Goal: Task Accomplishment & Management: Manage account settings

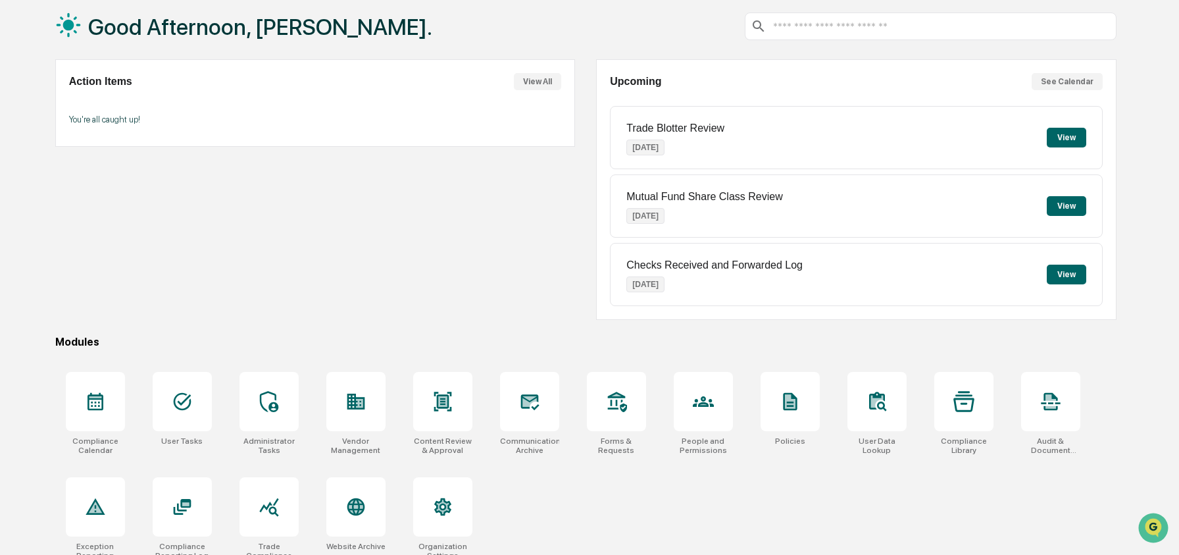
scroll to position [85, 0]
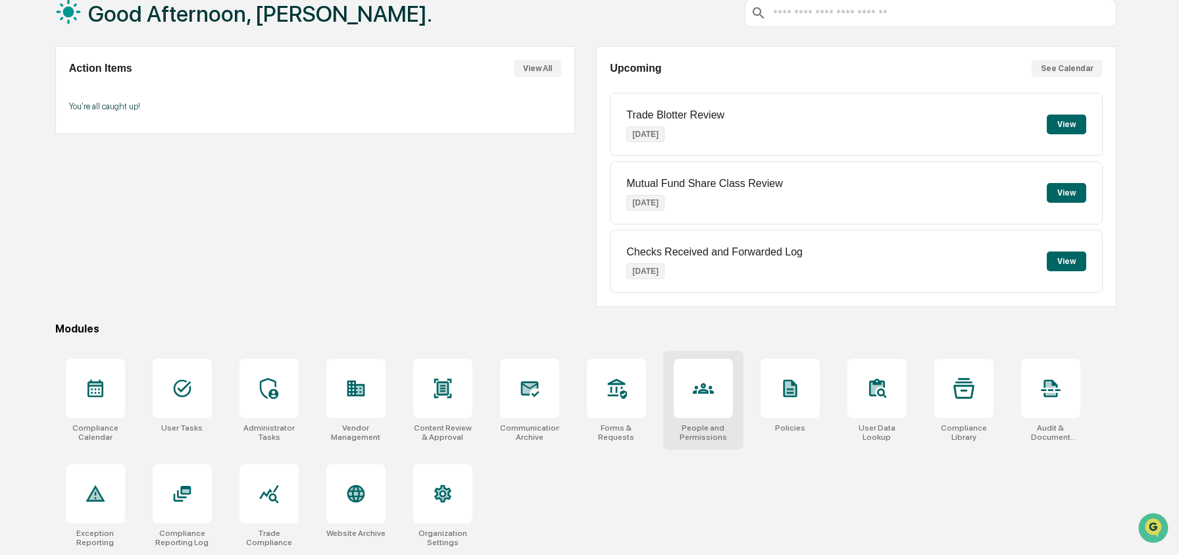
click at [721, 390] on div at bounding box center [703, 388] width 59 height 59
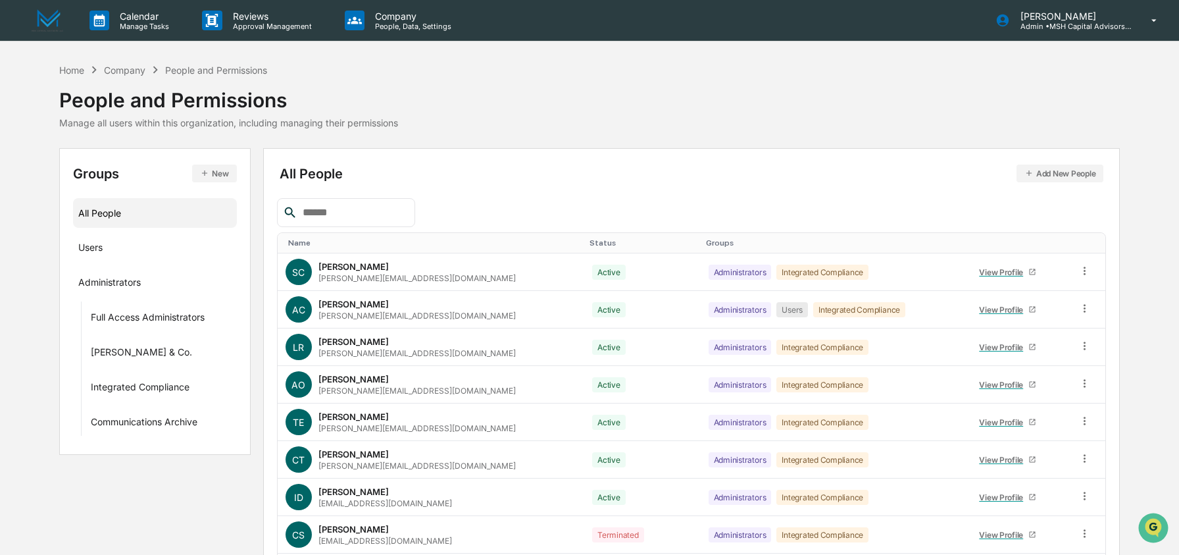
click at [205, 169] on icon "button" at bounding box center [204, 172] width 9 height 9
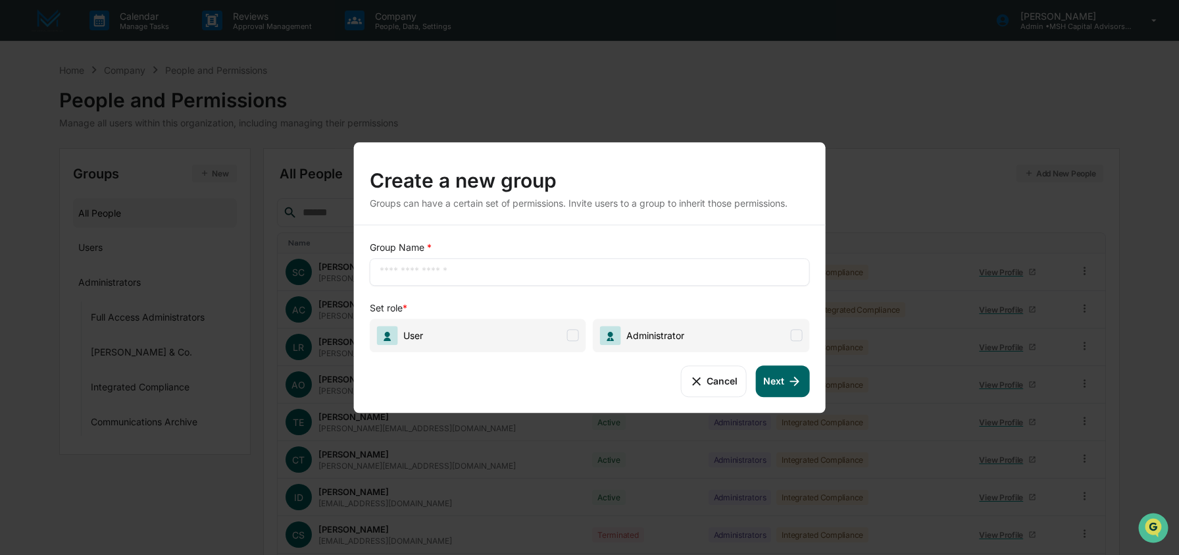
click at [444, 276] on input "text" at bounding box center [590, 271] width 421 height 13
click at [416, 268] on input "text" at bounding box center [590, 271] width 421 height 13
type input "**********"
click at [476, 325] on span "User" at bounding box center [478, 336] width 217 height 34
click at [798, 386] on icon at bounding box center [794, 381] width 14 height 14
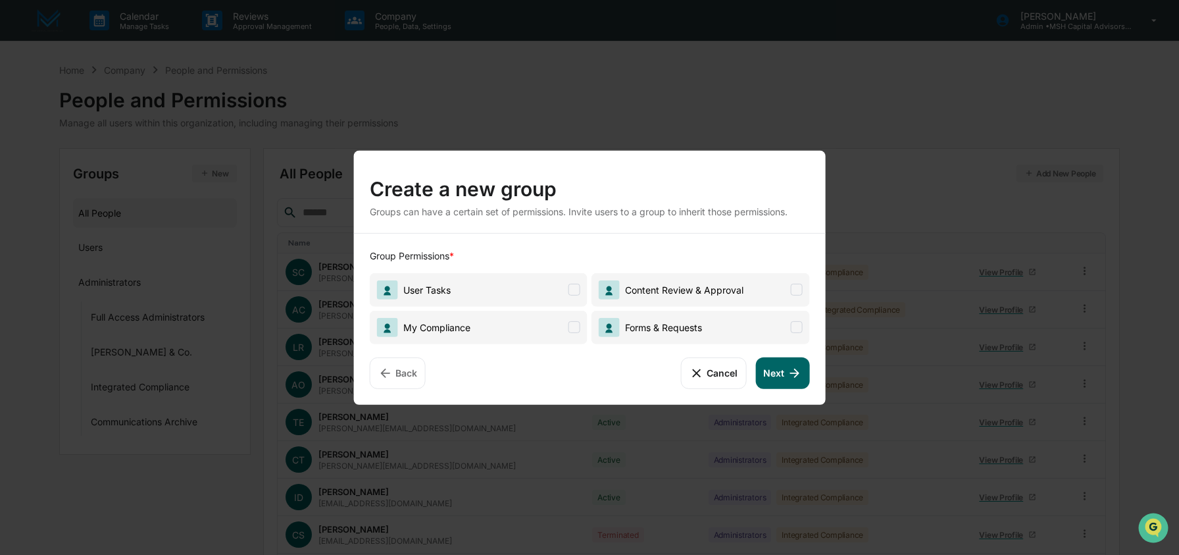
click at [553, 288] on span "User Tasks" at bounding box center [479, 289] width 218 height 34
click at [781, 379] on button "Next" at bounding box center [783, 373] width 54 height 32
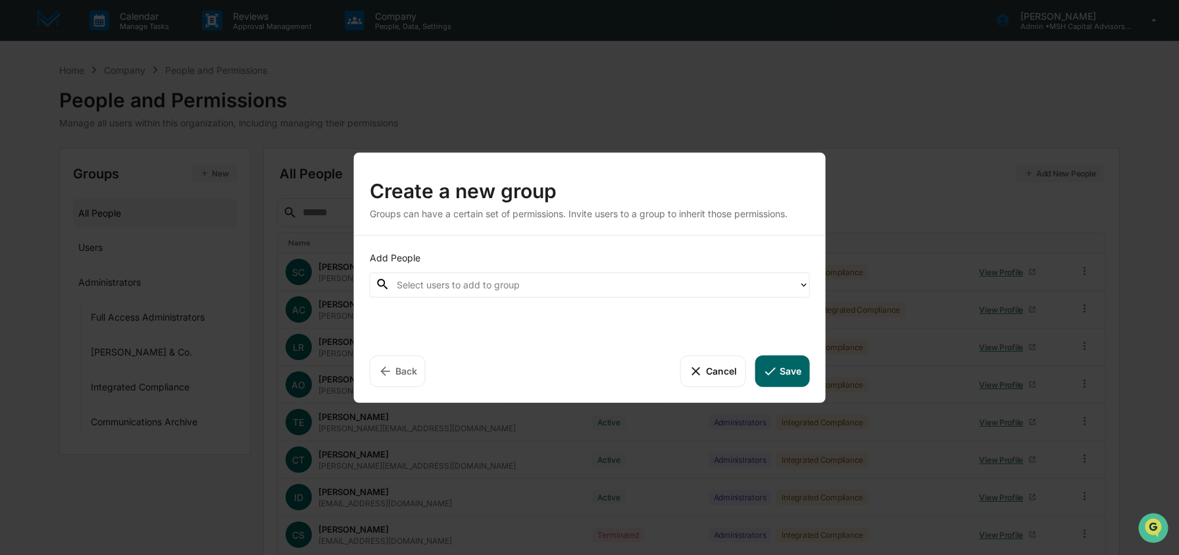
click at [582, 288] on div at bounding box center [595, 284] width 396 height 15
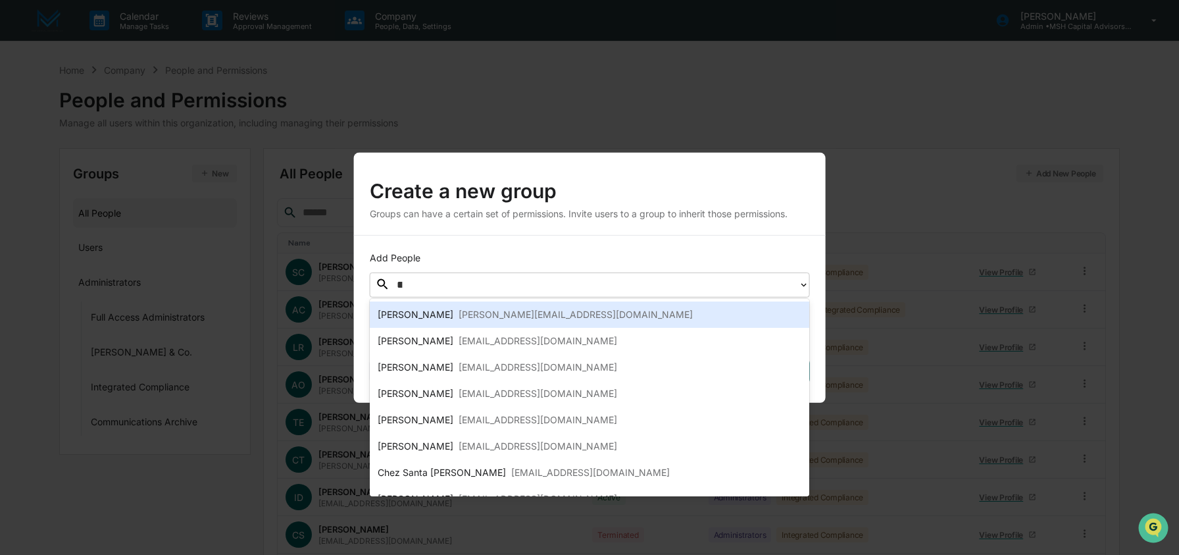
type input "***"
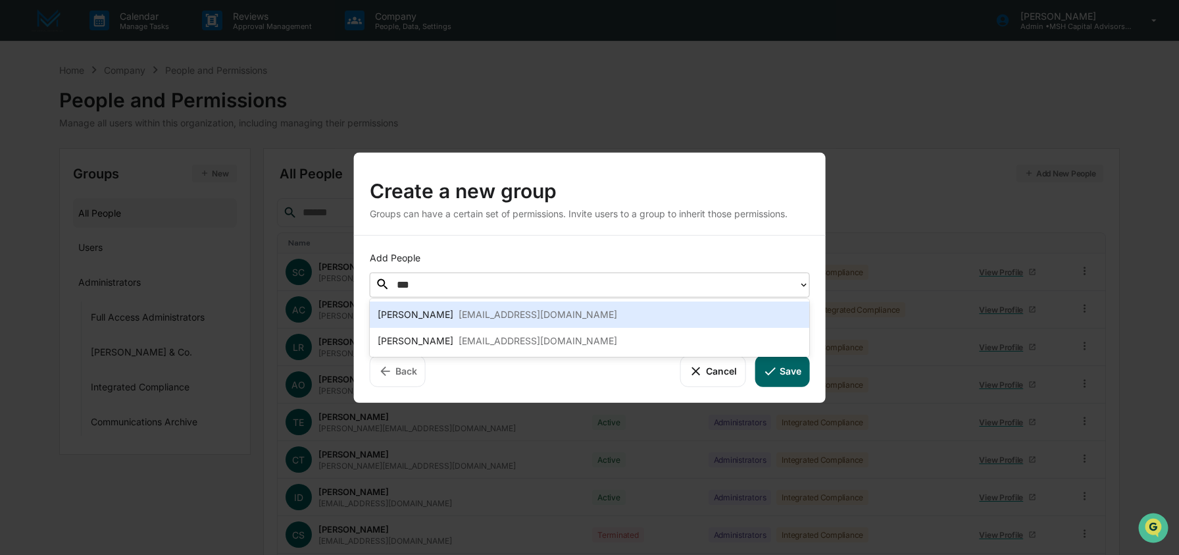
click at [577, 313] on div "tkreizenbeck@mshowells.com" at bounding box center [538, 315] width 159 height 16
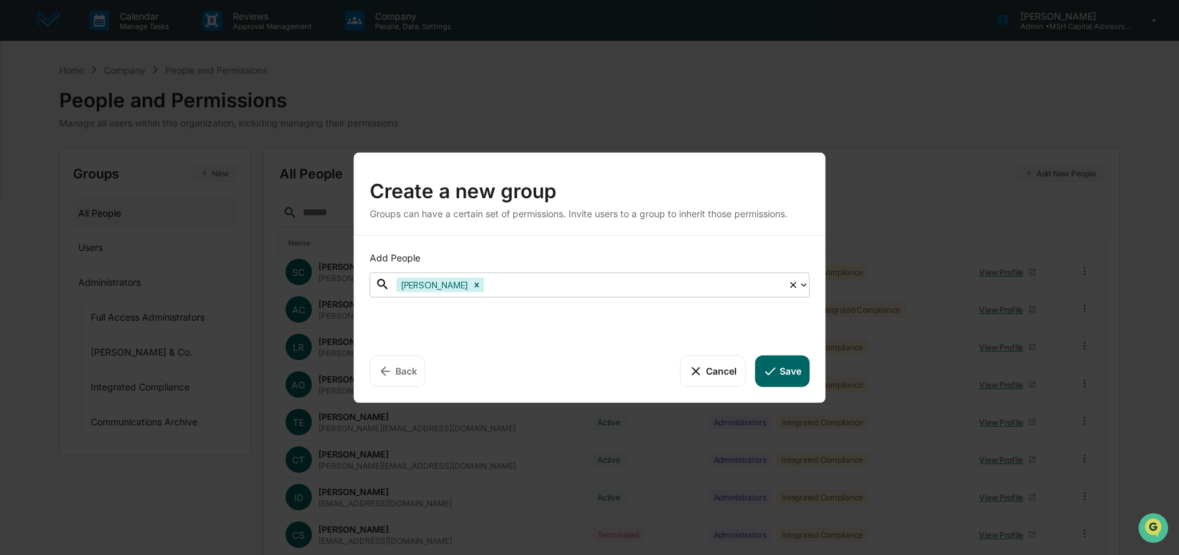
click at [578, 288] on div at bounding box center [634, 284] width 295 height 15
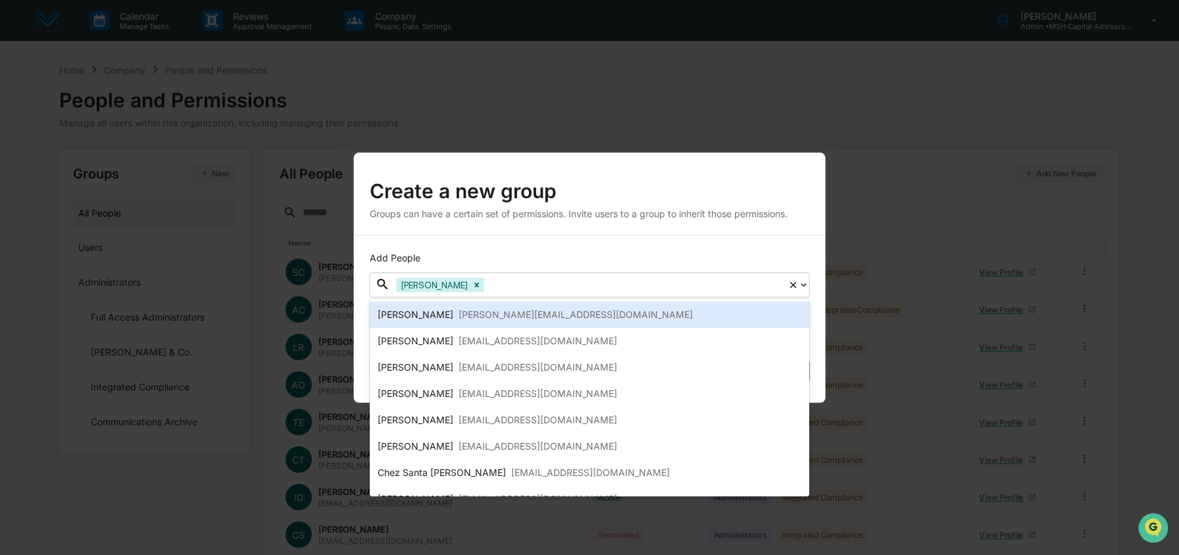
click at [577, 285] on div at bounding box center [634, 284] width 295 height 15
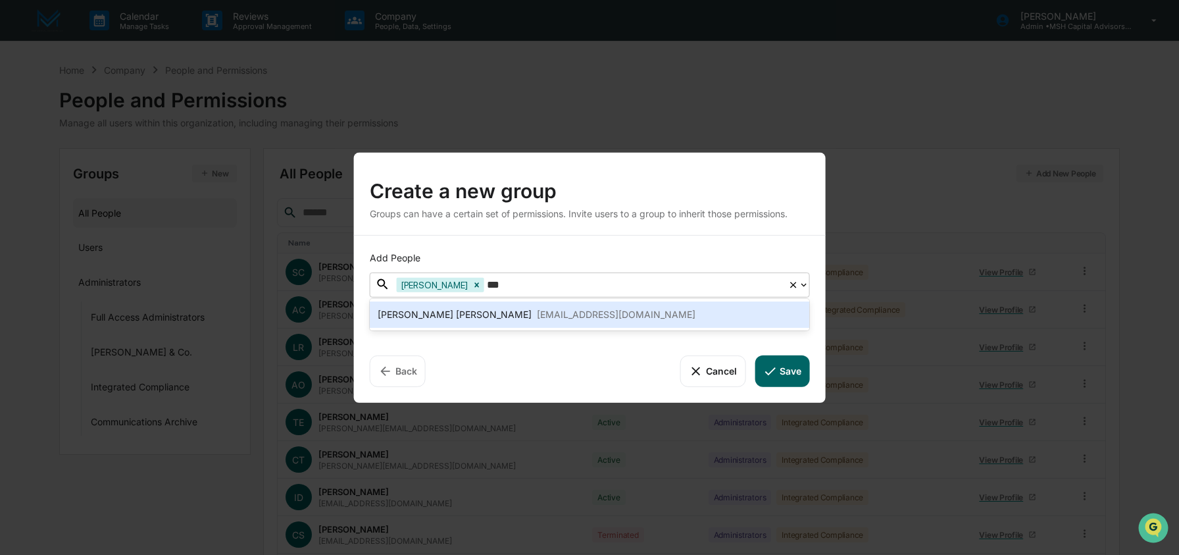
type input "****"
click at [573, 307] on div "Katrina Santa Maria kat@mshowells.com" at bounding box center [590, 315] width 424 height 16
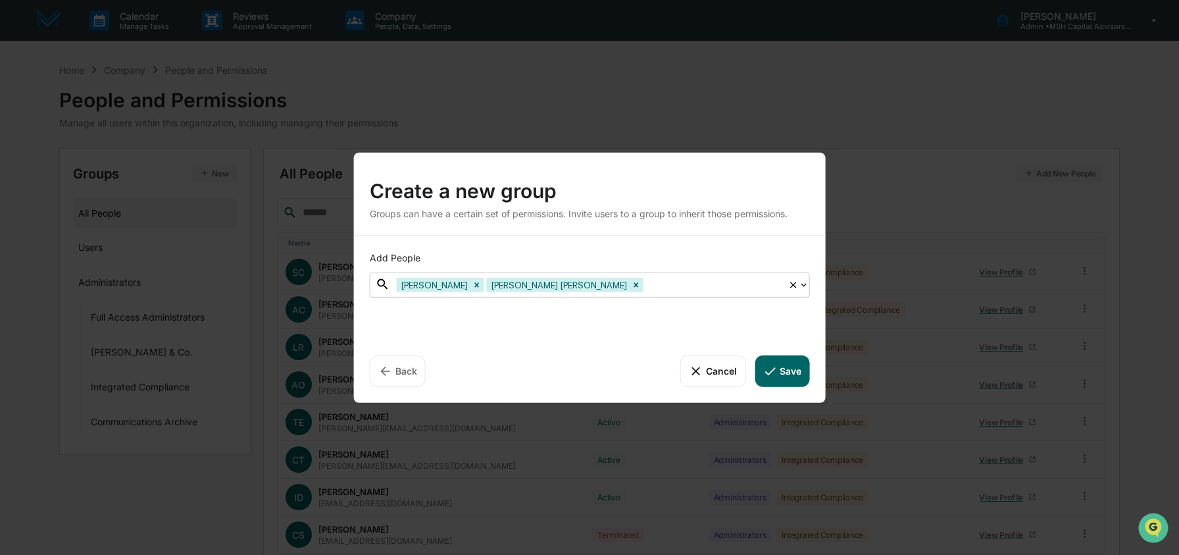
click at [646, 285] on div at bounding box center [714, 284] width 136 height 15
click at [646, 286] on div at bounding box center [714, 284] width 136 height 15
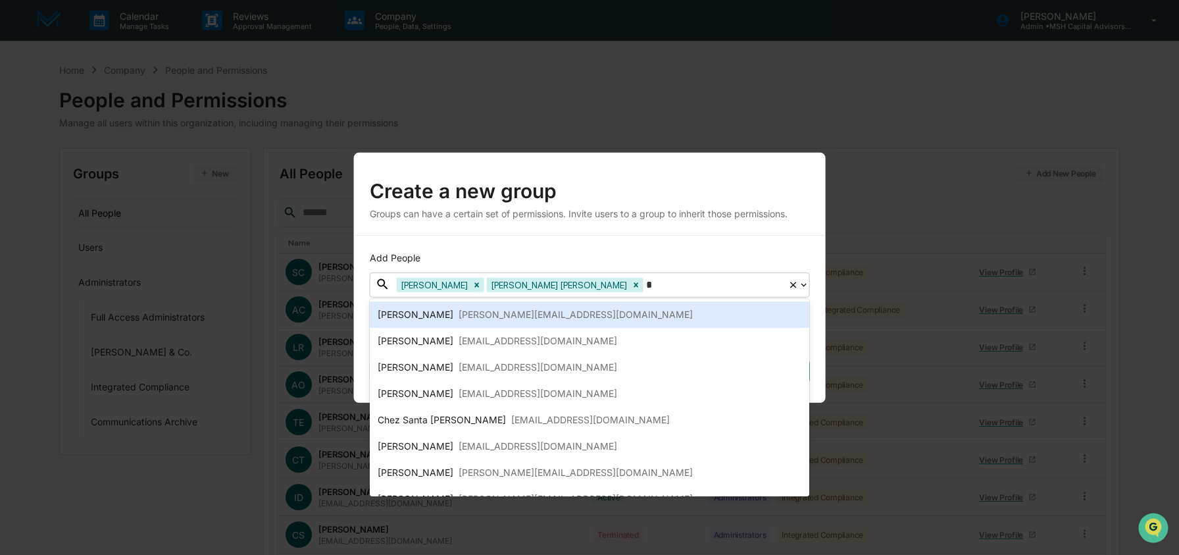
type input "**"
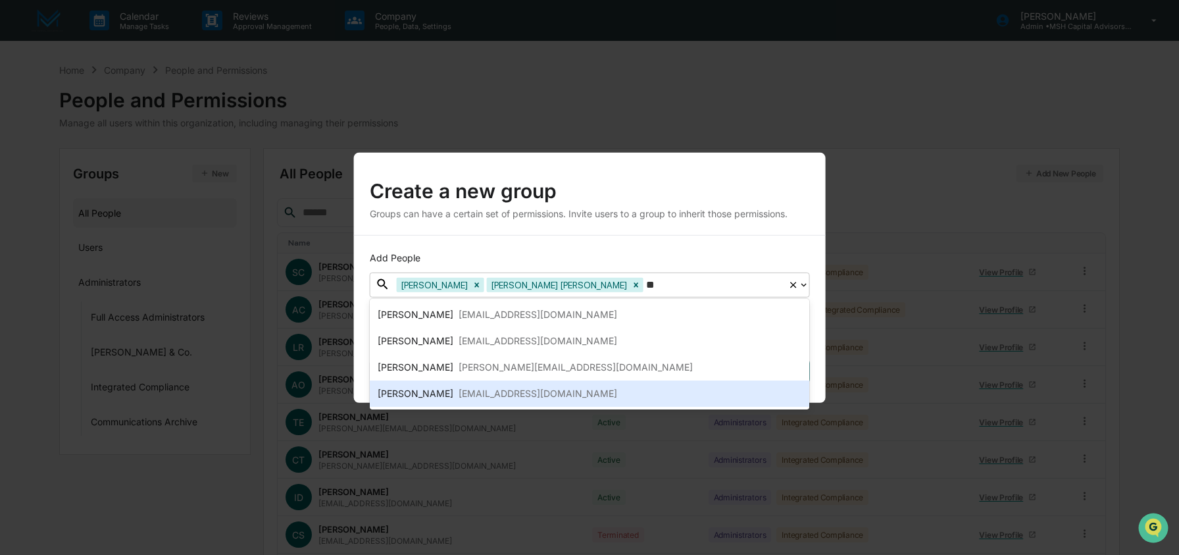
click at [459, 401] on div "sheiss@mshowells.com" at bounding box center [538, 394] width 159 height 16
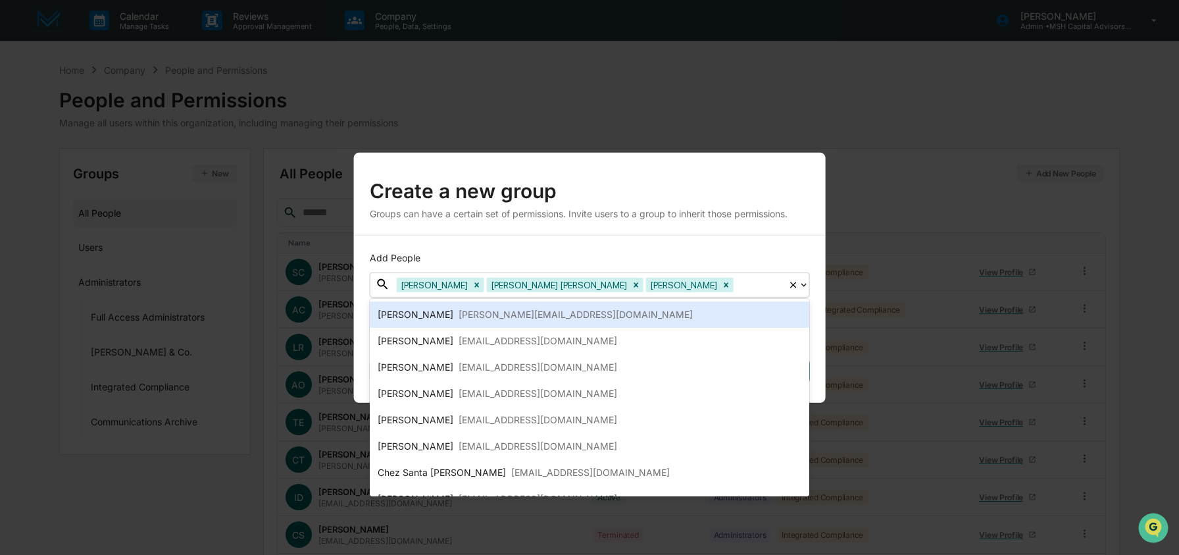
click at [736, 287] on div at bounding box center [758, 284] width 45 height 15
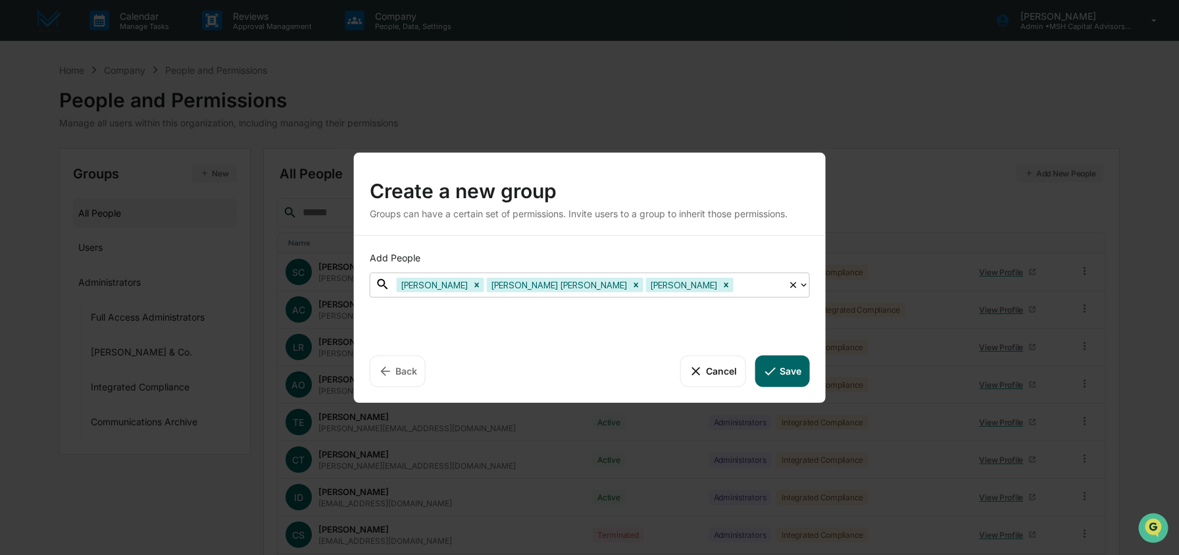
click at [736, 287] on div at bounding box center [758, 284] width 45 height 15
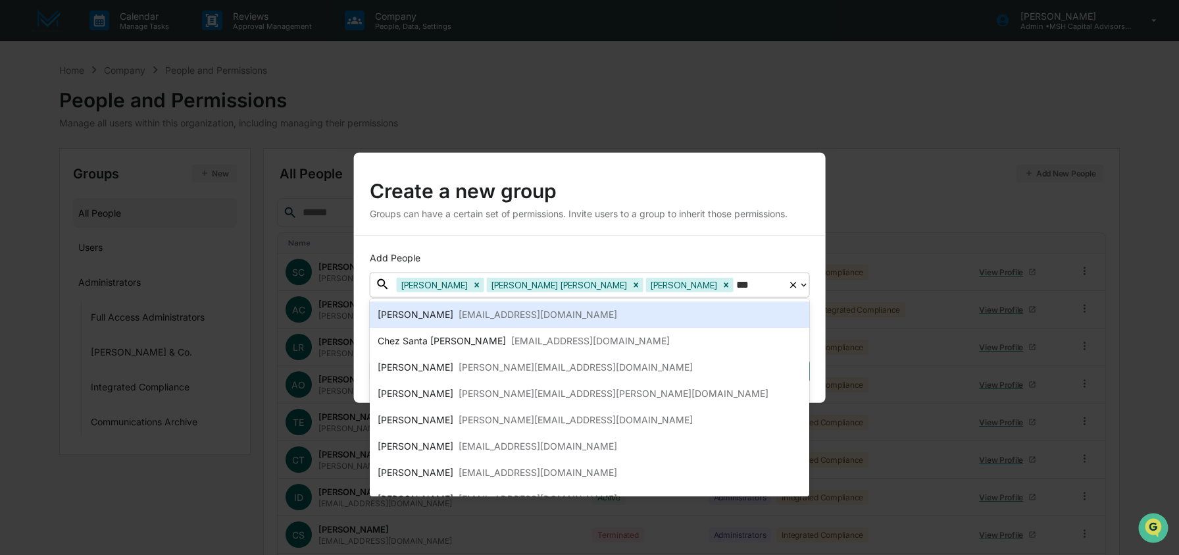
type input "****"
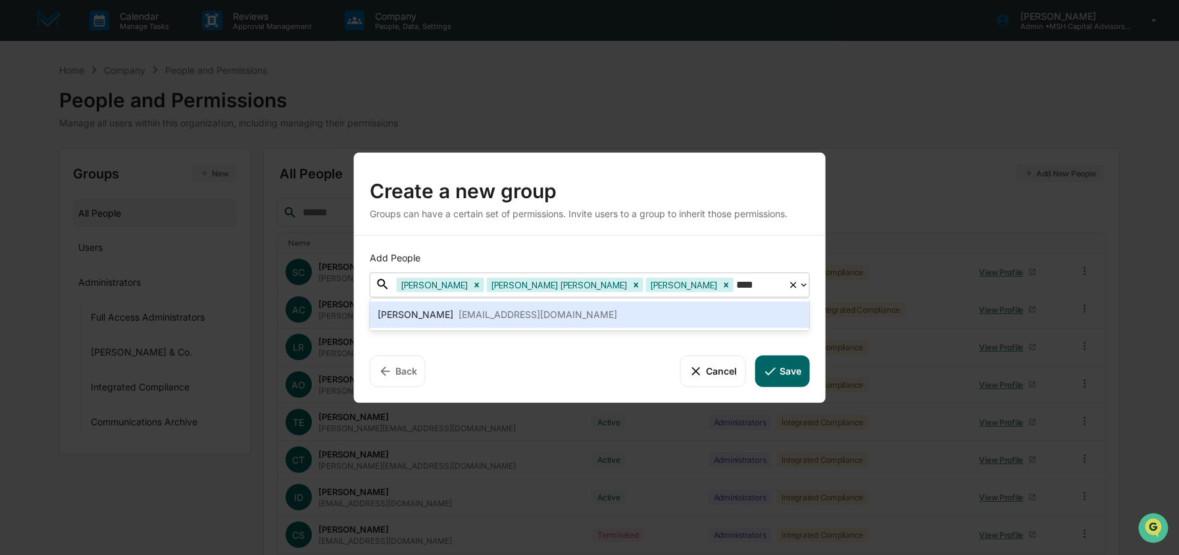
click at [609, 309] on div "Mary Ann Bonnet mbonnet@mshowells.com" at bounding box center [590, 315] width 424 height 16
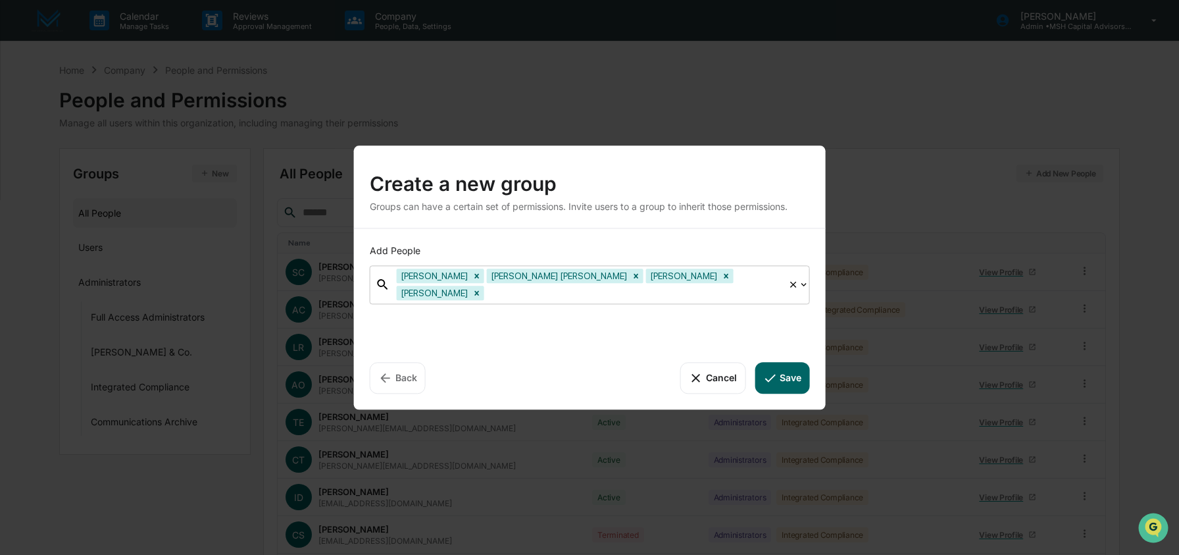
click at [795, 372] on button "Save" at bounding box center [782, 378] width 55 height 32
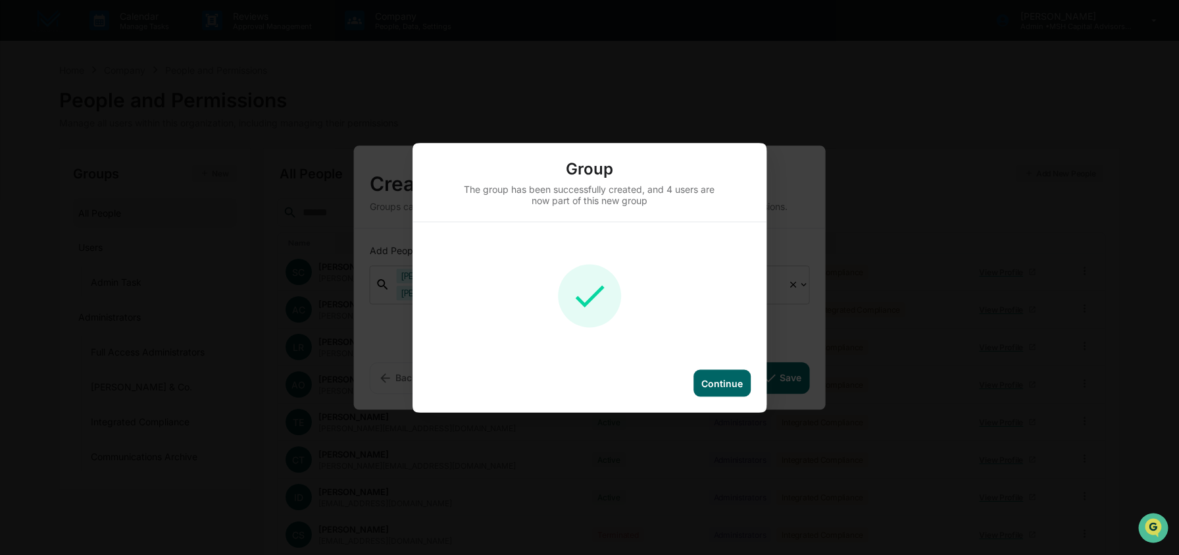
click at [750, 375] on div "Continue" at bounding box center [722, 382] width 57 height 27
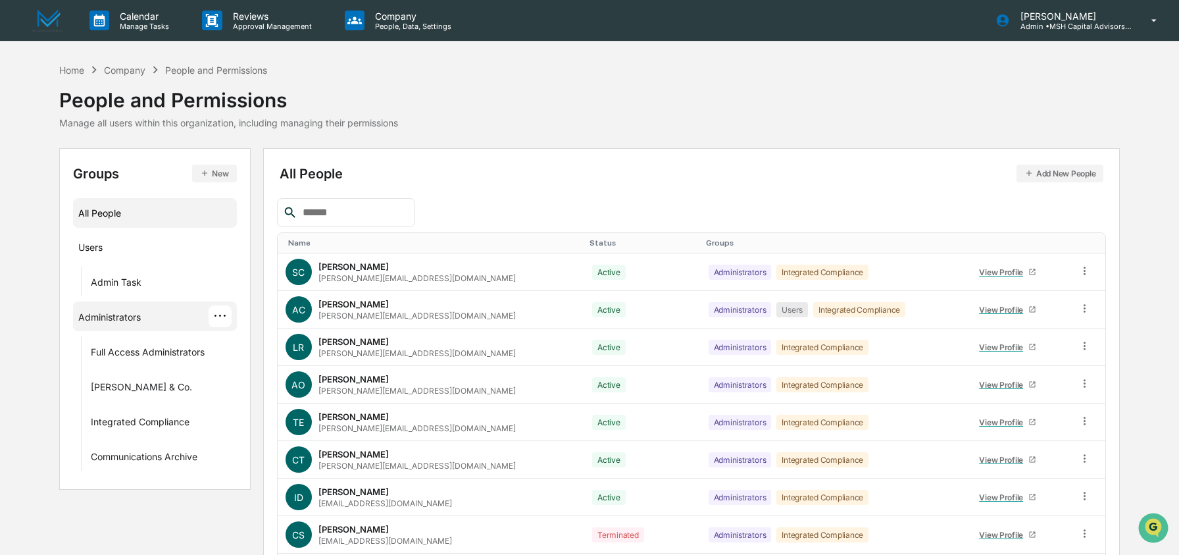
click at [127, 325] on div "Administrators" at bounding box center [109, 319] width 63 height 16
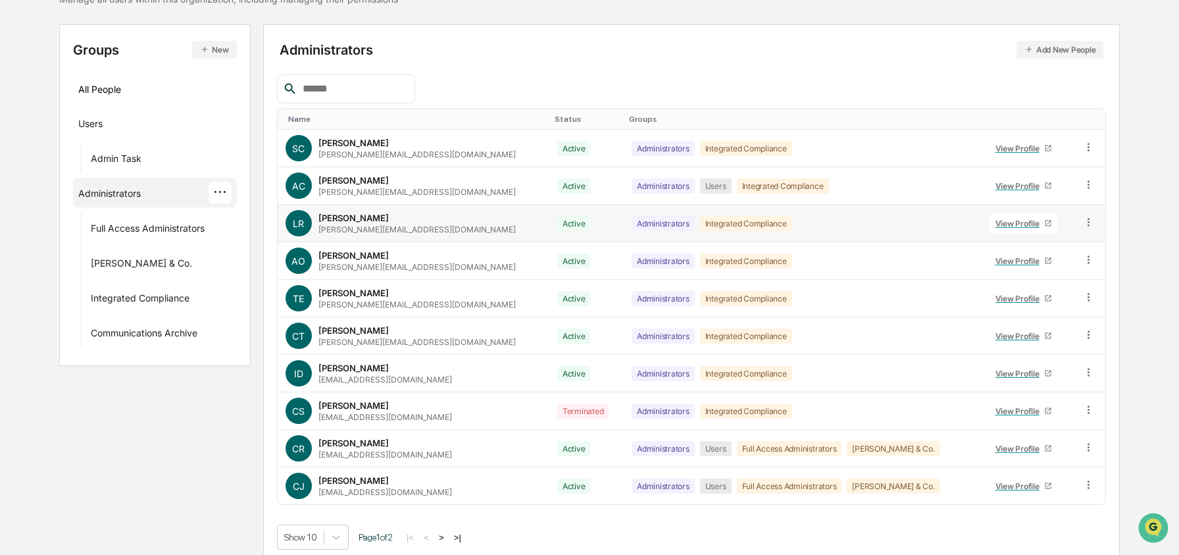
scroll to position [133, 0]
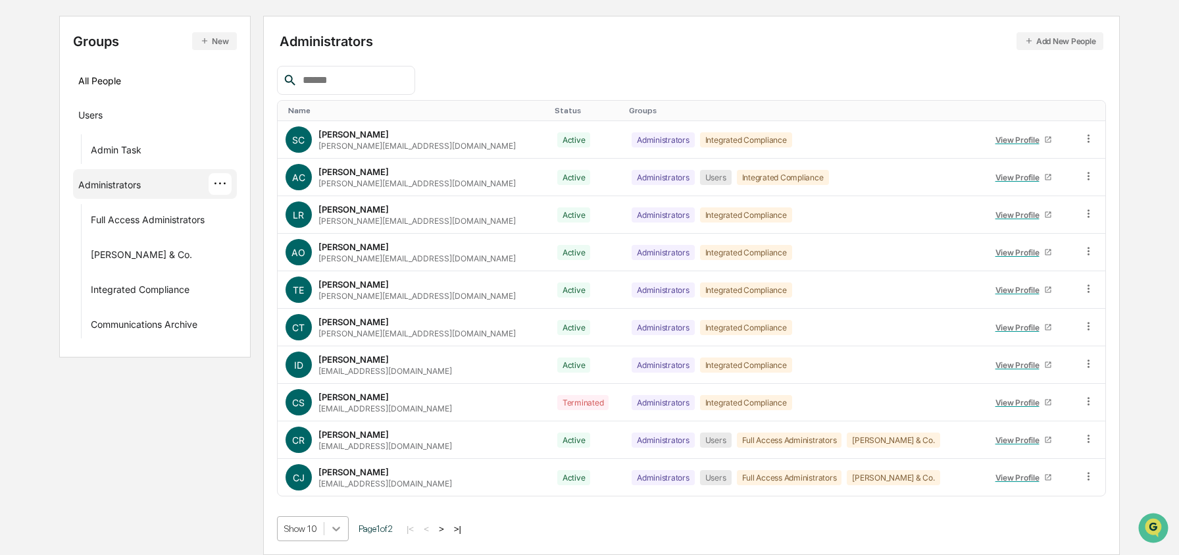
click at [330, 532] on body "Calendar Manage Tasks Reviews Approval Management Company People, Data, Setting…" at bounding box center [589, 211] width 1179 height 687
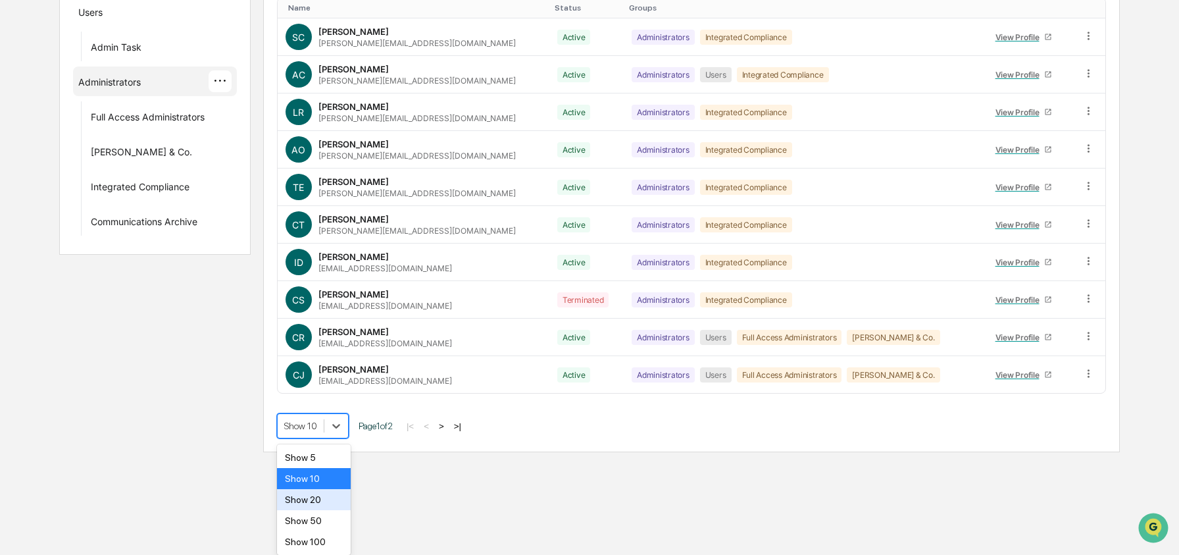
click at [326, 498] on div "Show 20" at bounding box center [314, 499] width 74 height 21
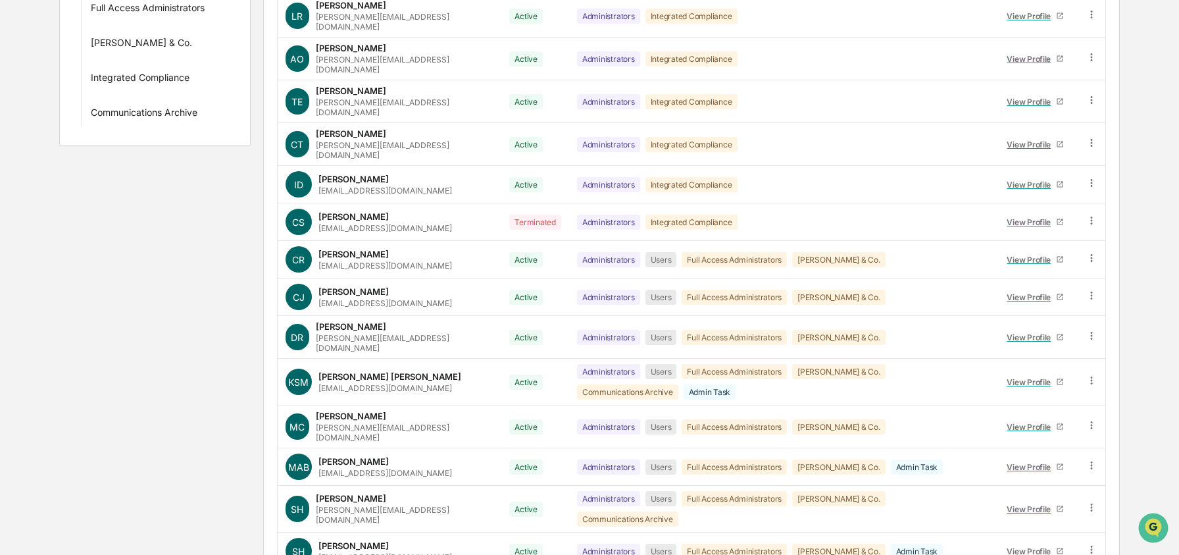
scroll to position [451, 0]
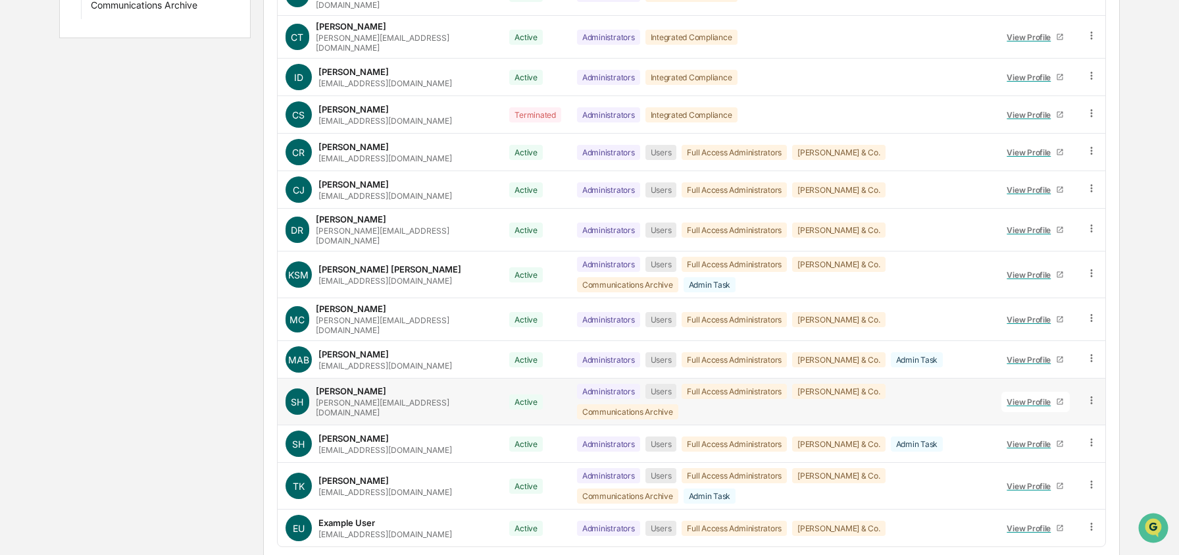
click at [1092, 394] on icon at bounding box center [1092, 400] width 13 height 13
click at [1078, 414] on div "Groups & Permissions" at bounding box center [1032, 422] width 109 height 16
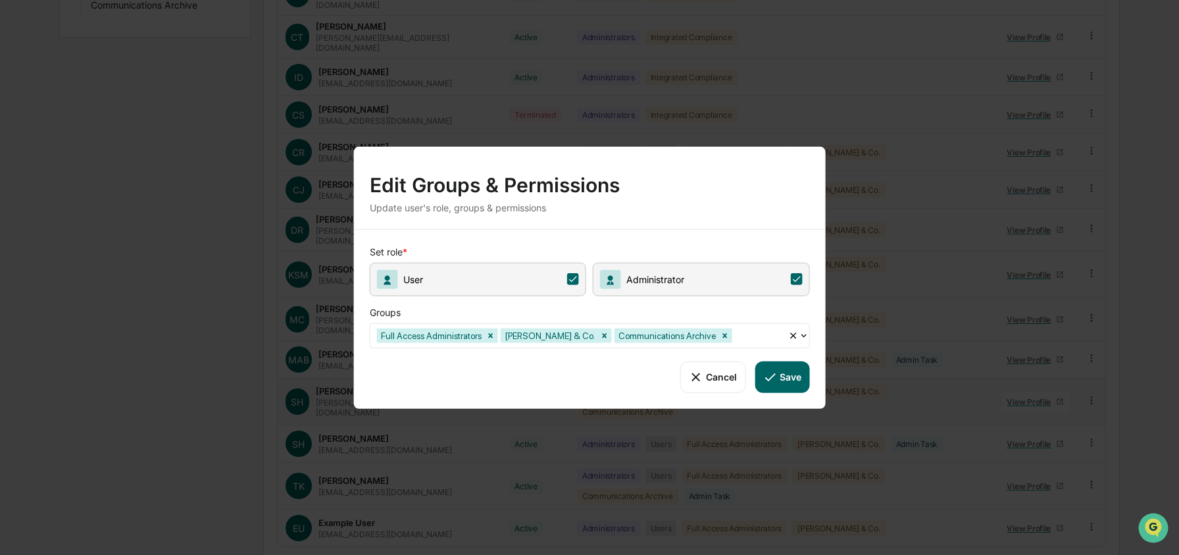
click at [804, 333] on icon at bounding box center [803, 335] width 11 height 11
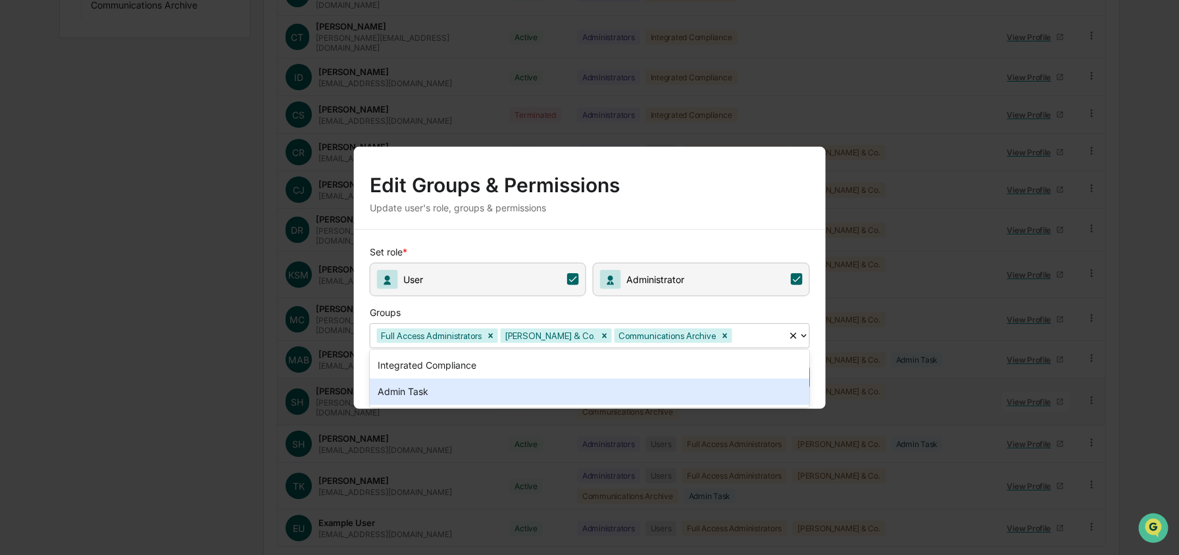
click at [617, 397] on div "Admin Task" at bounding box center [590, 391] width 440 height 26
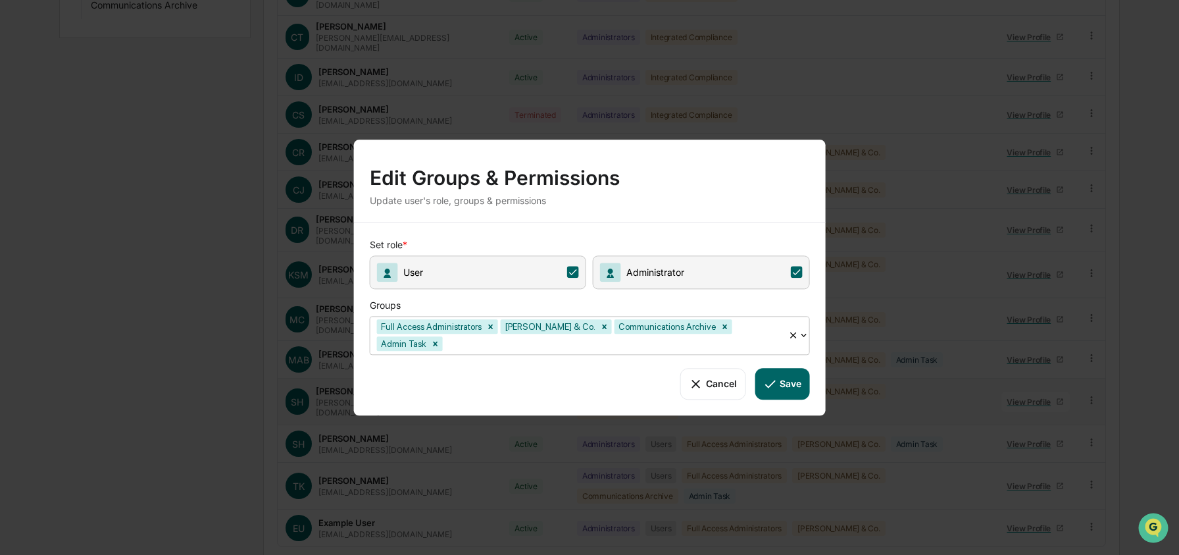
click at [792, 383] on button "Save" at bounding box center [782, 384] width 55 height 32
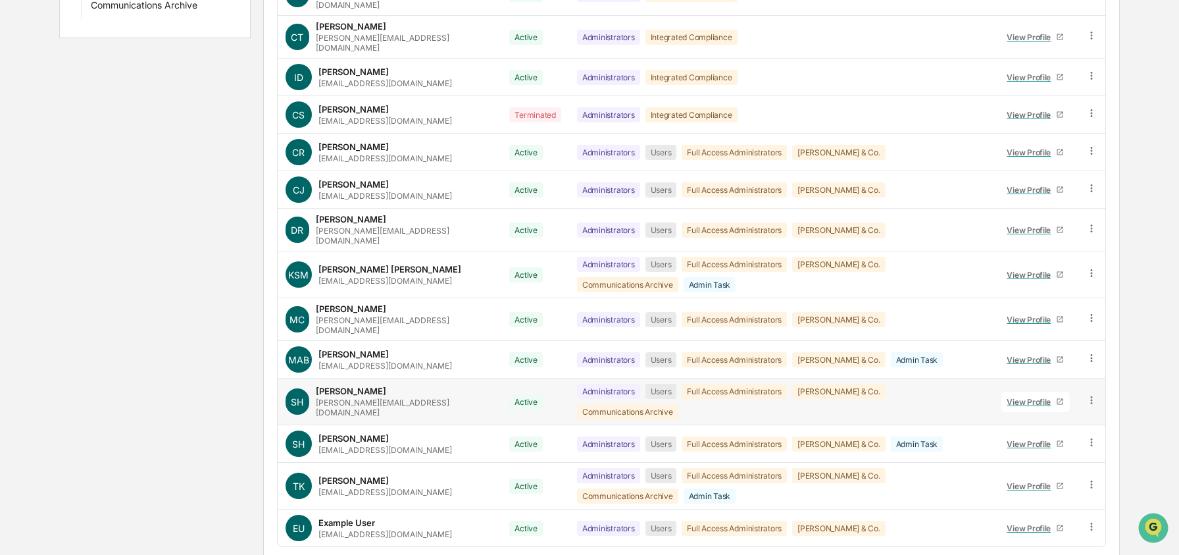
scroll to position [0, 0]
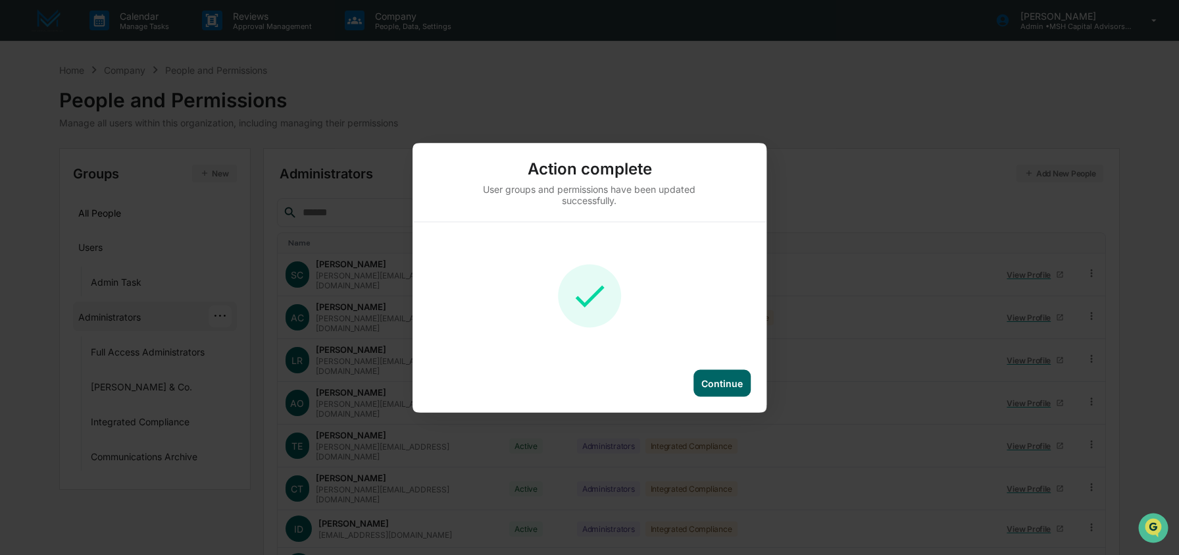
click at [734, 384] on div "Continue" at bounding box center [722, 382] width 41 height 11
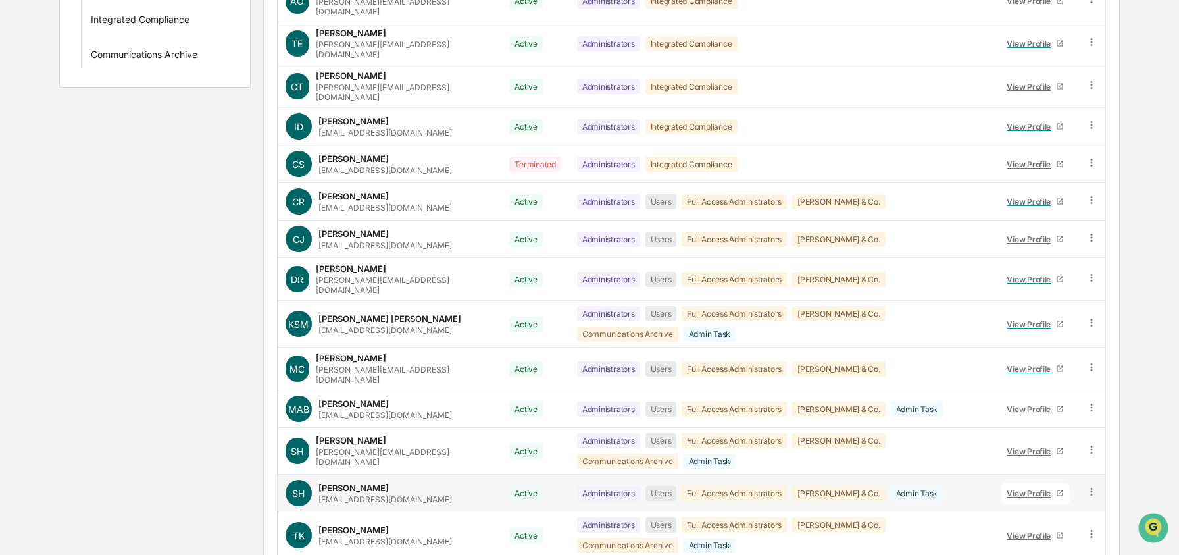
scroll to position [461, 0]
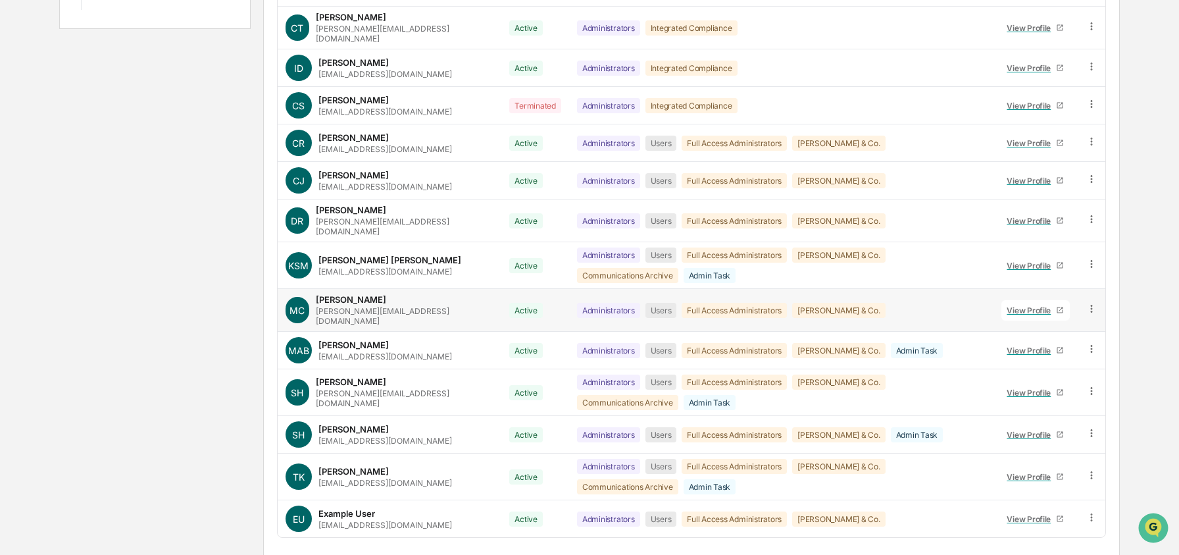
click at [1094, 303] on icon at bounding box center [1092, 309] width 13 height 13
click at [1005, 322] on div "Groups & Permissions" at bounding box center [1032, 330] width 109 height 16
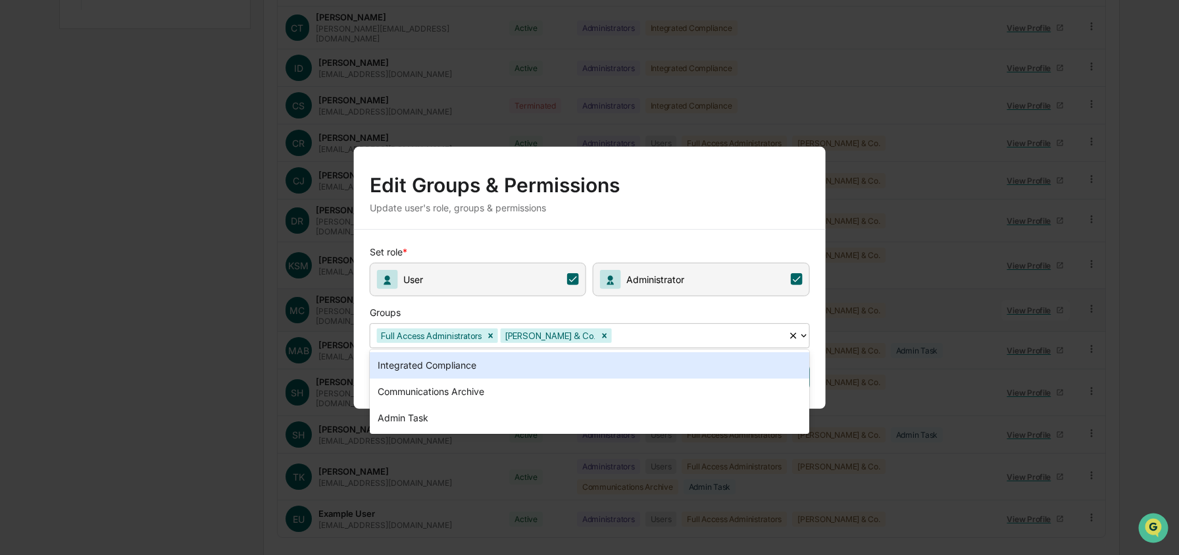
click at [680, 344] on div "Full Access Administrators M.S. Howells & Co." at bounding box center [580, 335] width 418 height 20
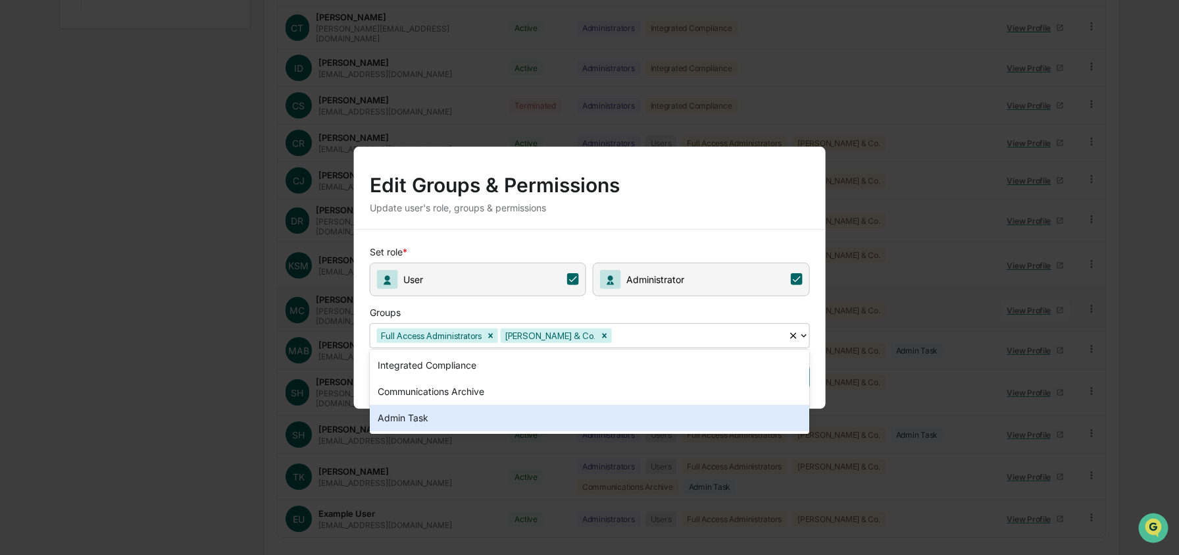
click at [569, 421] on div "Admin Task" at bounding box center [590, 418] width 440 height 26
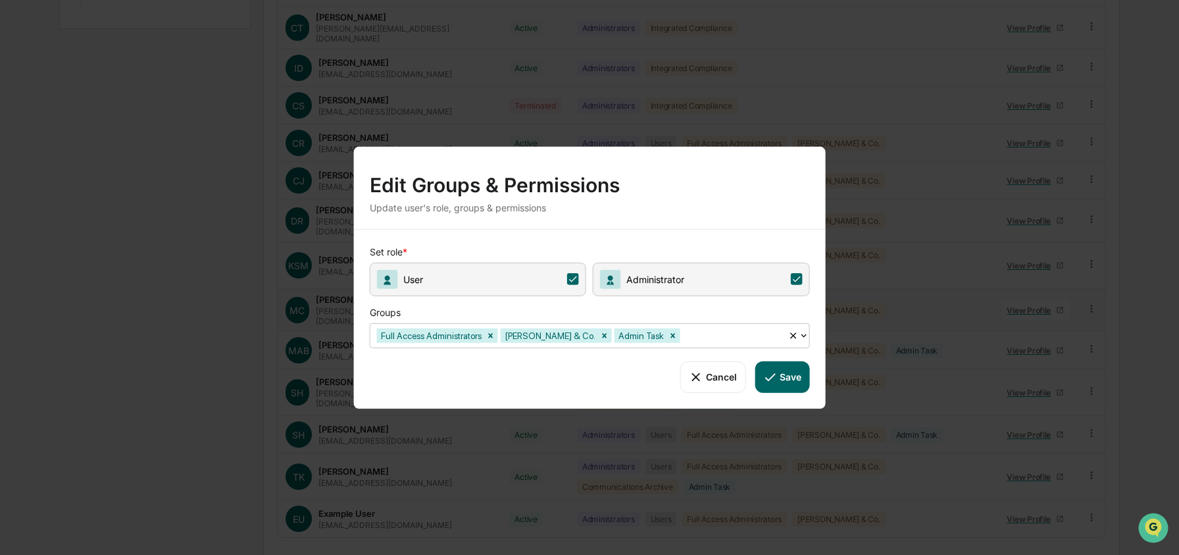
click at [785, 366] on button "Save" at bounding box center [782, 377] width 55 height 32
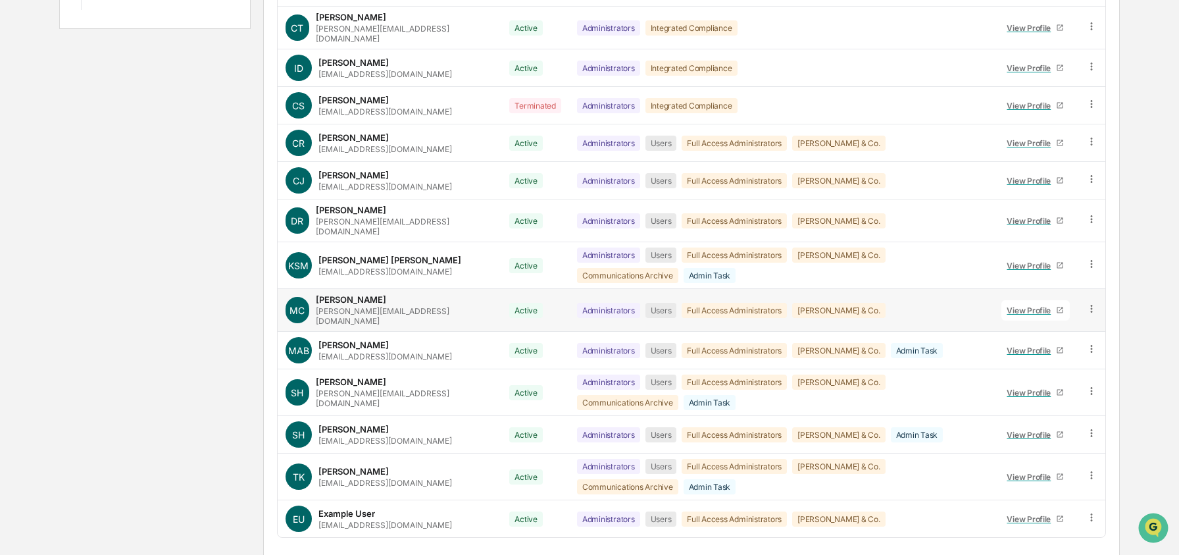
scroll to position [0, 0]
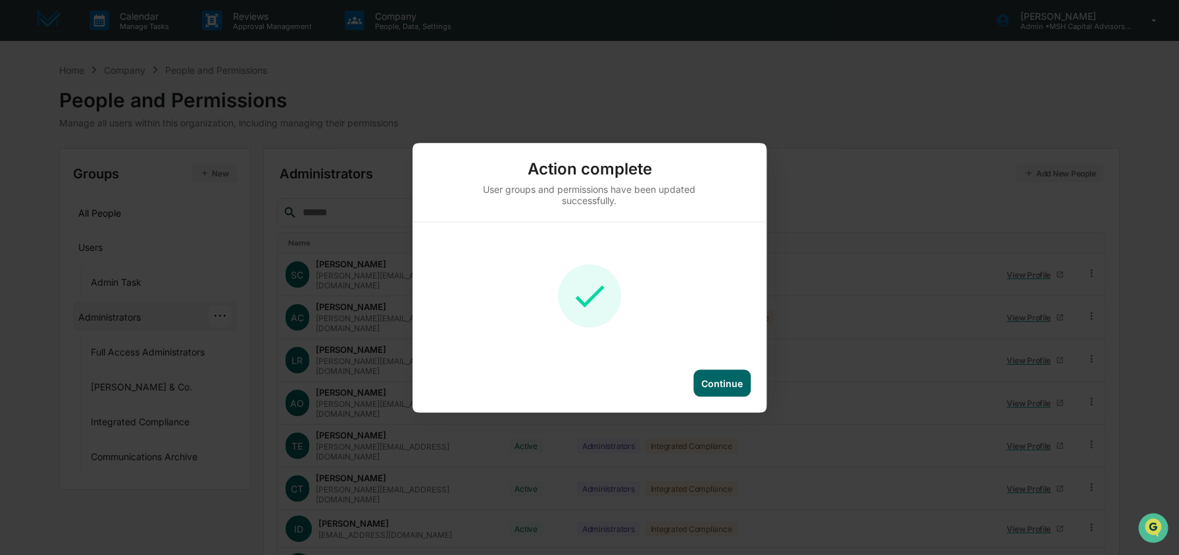
click at [728, 384] on div "Continue" at bounding box center [722, 382] width 41 height 11
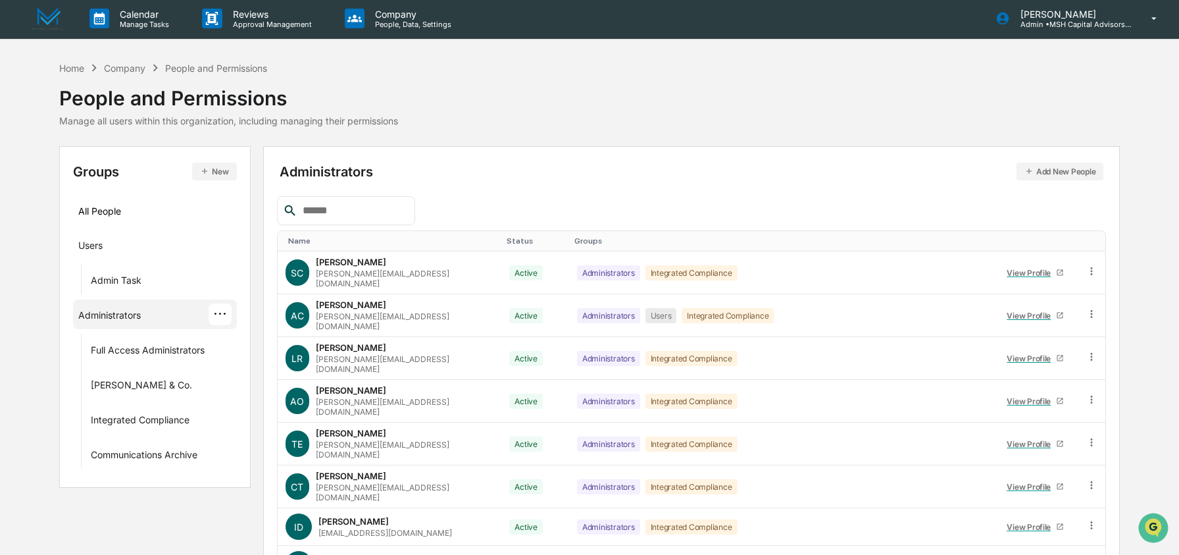
scroll to position [461, 0]
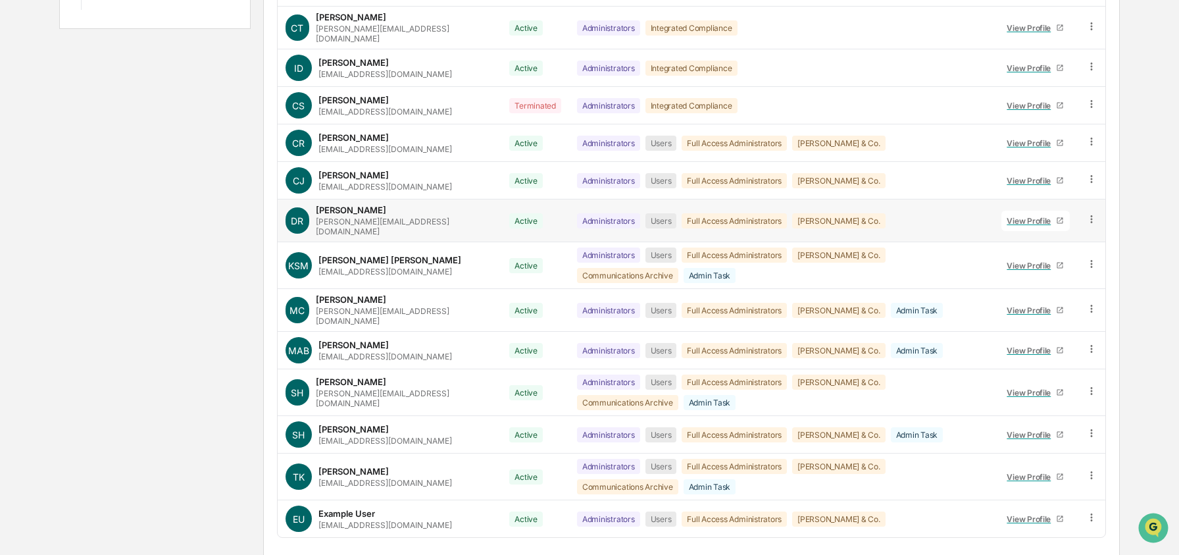
click at [1091, 215] on icon at bounding box center [1092, 219] width 2 height 8
click at [1055, 233] on div "Groups & Permissions" at bounding box center [1032, 241] width 109 height 16
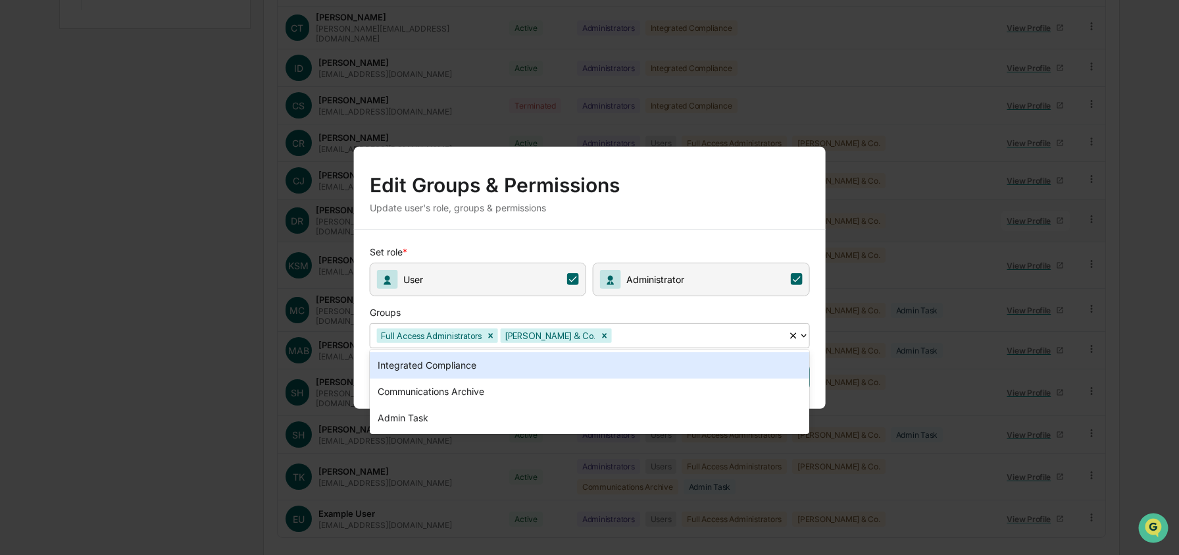
click at [682, 331] on div at bounding box center [698, 335] width 167 height 15
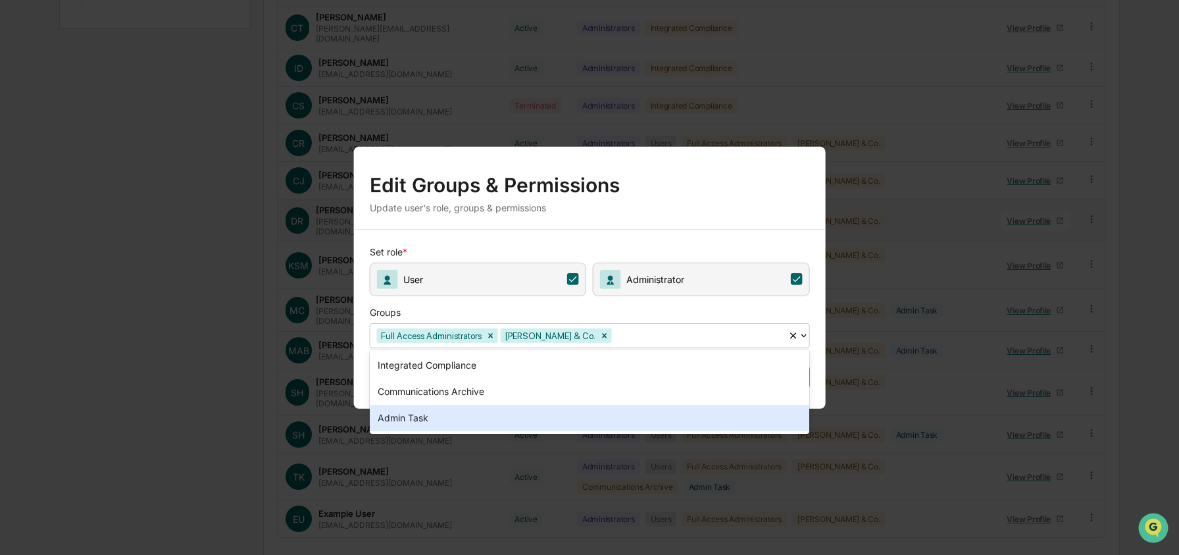
click at [561, 422] on div "Admin Task" at bounding box center [590, 418] width 440 height 26
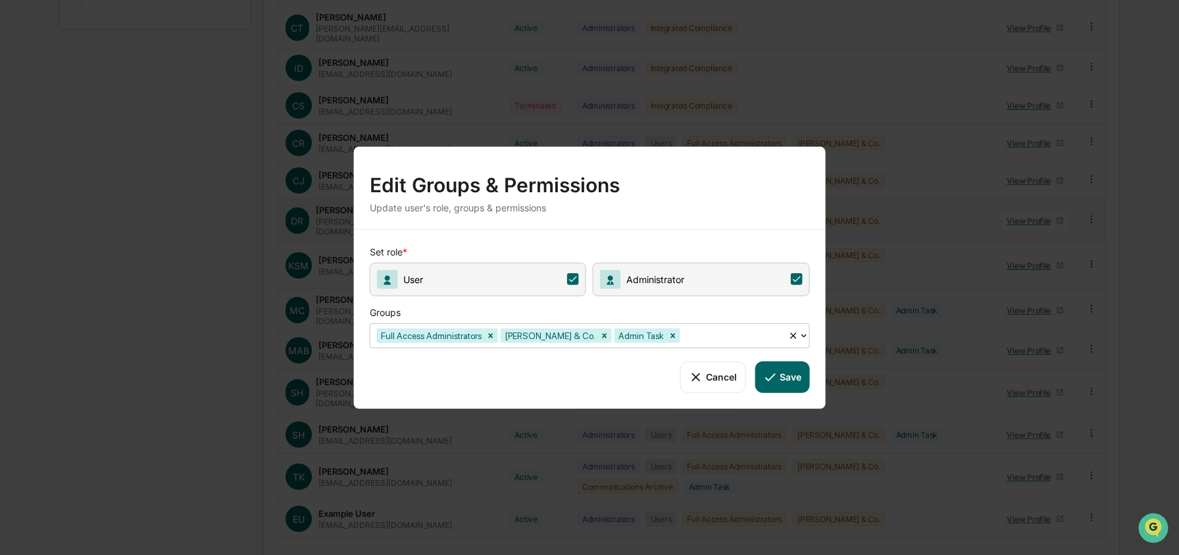
click at [780, 376] on button "Save" at bounding box center [782, 377] width 55 height 32
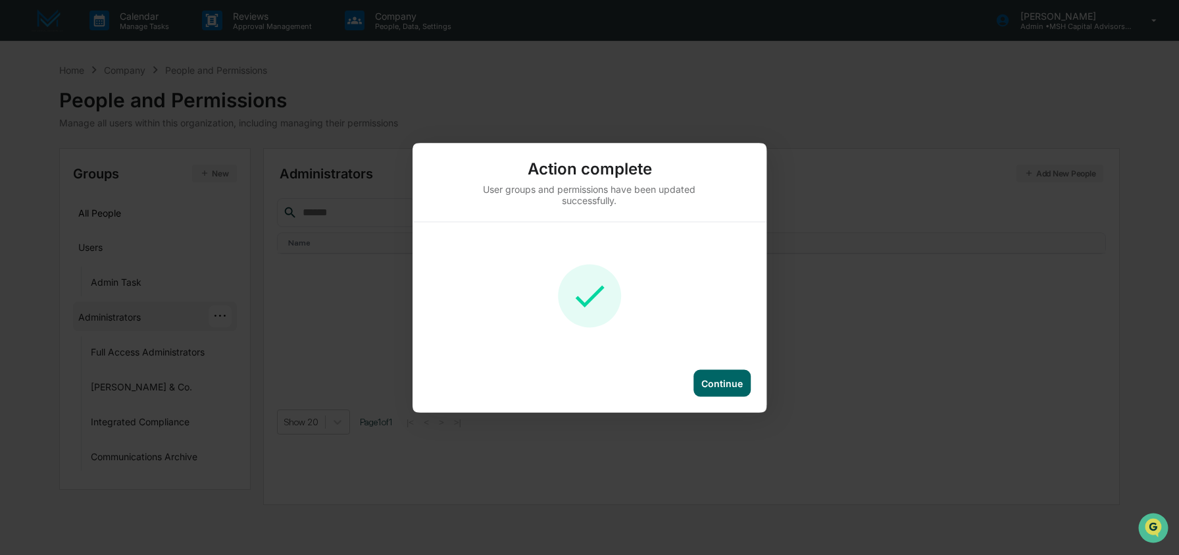
scroll to position [0, 0]
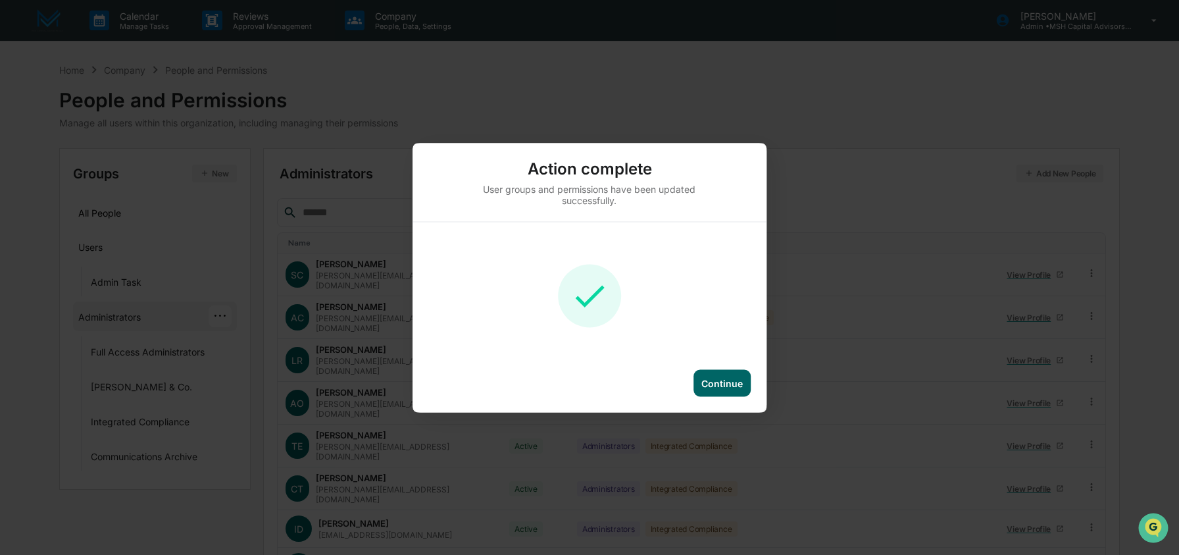
click at [707, 376] on div "Continue" at bounding box center [722, 382] width 57 height 27
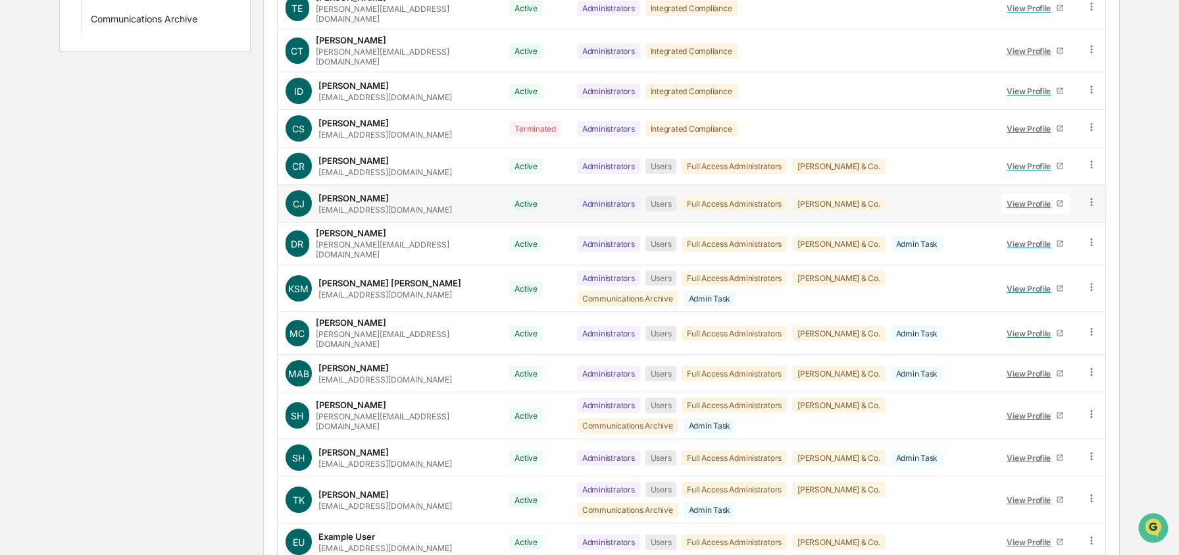
scroll to position [396, 0]
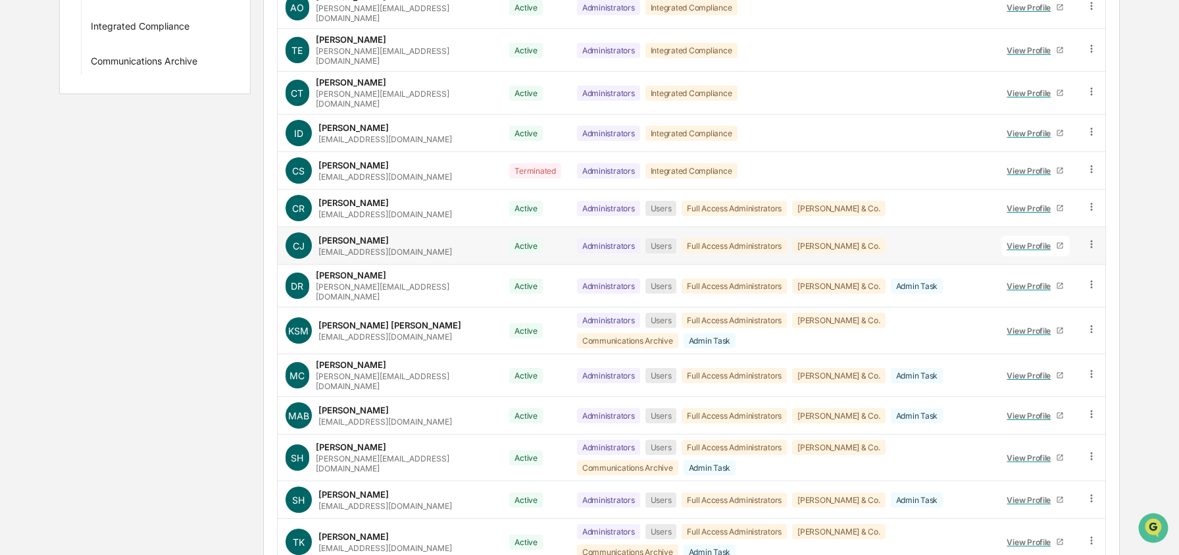
click at [1095, 238] on icon at bounding box center [1092, 244] width 13 height 13
click at [1060, 258] on div "Groups & Permissions" at bounding box center [1032, 266] width 109 height 16
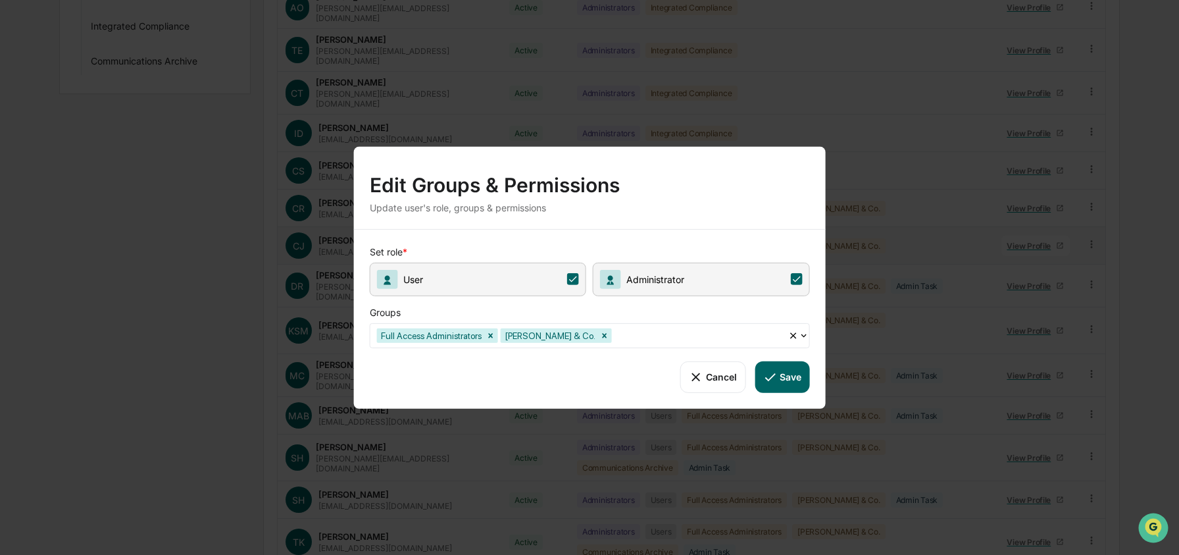
click at [738, 334] on div at bounding box center [698, 335] width 167 height 15
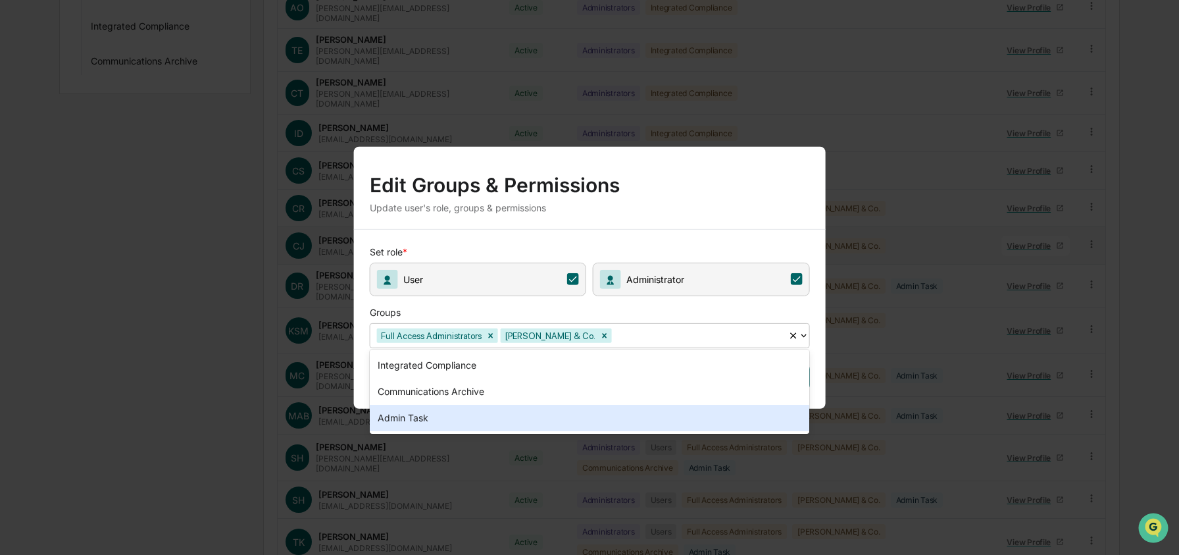
click at [551, 411] on div "Admin Task" at bounding box center [590, 418] width 440 height 26
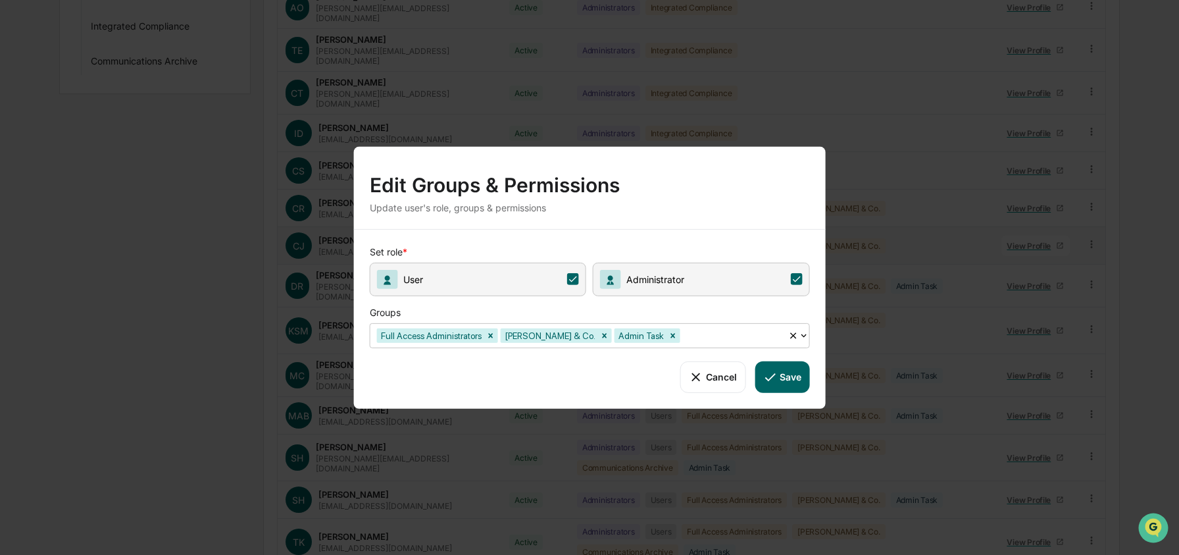
click at [788, 370] on button "Save" at bounding box center [782, 377] width 55 height 32
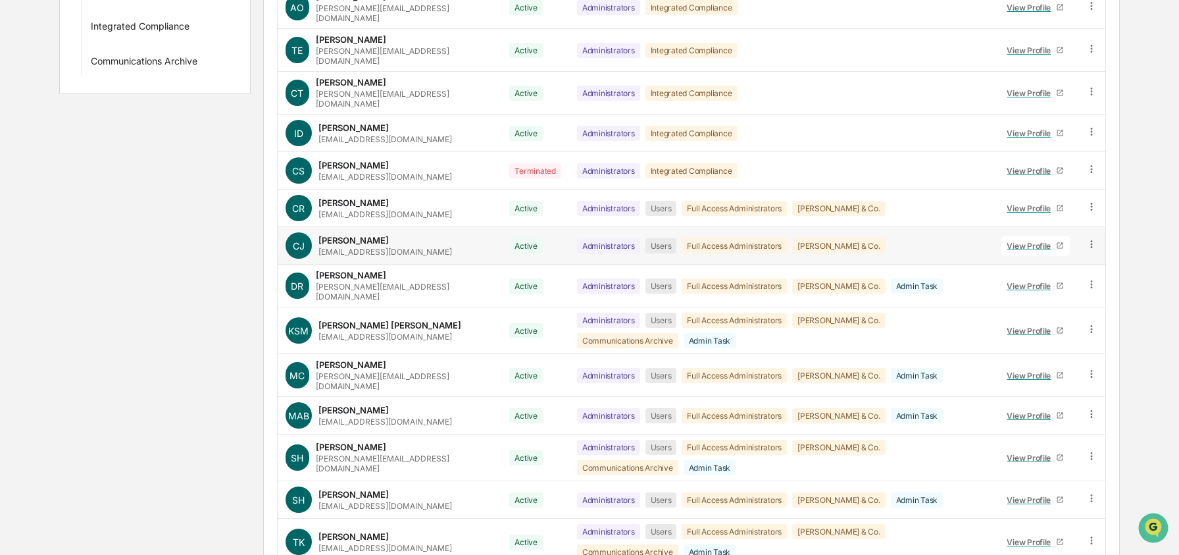
scroll to position [0, 0]
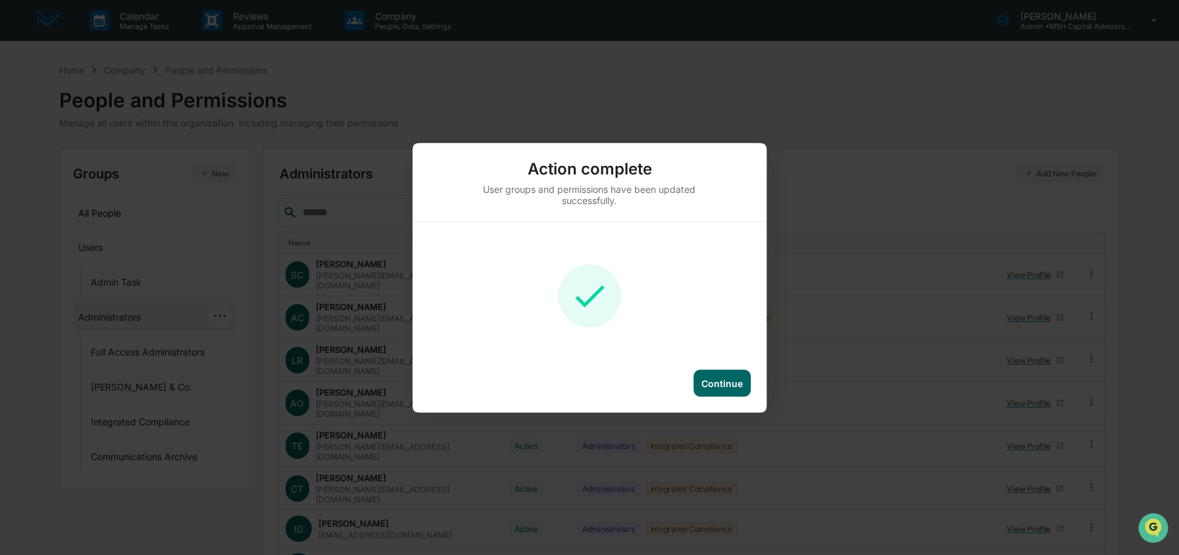
click at [733, 399] on div "Continue" at bounding box center [590, 390] width 354 height 43
click at [731, 384] on div "Continue" at bounding box center [722, 382] width 41 height 11
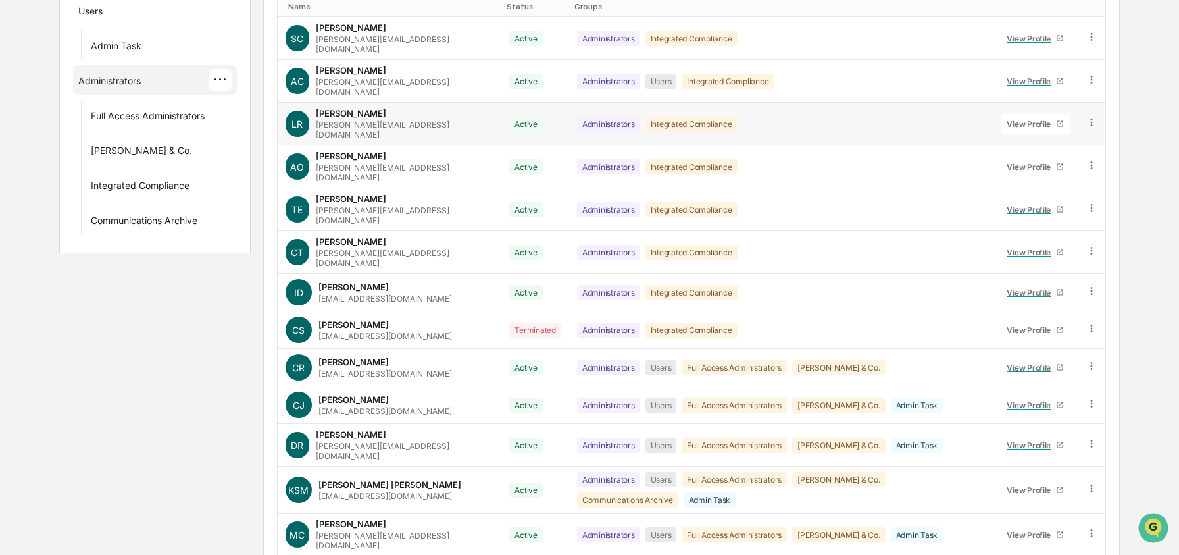
scroll to position [245, 0]
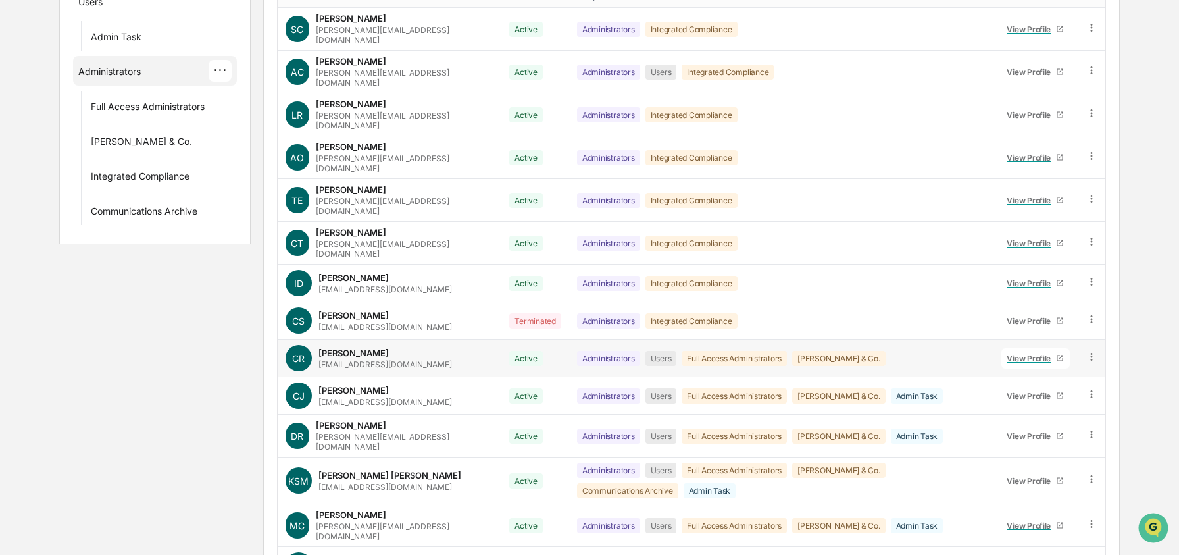
click at [1092, 351] on icon at bounding box center [1092, 357] width 13 height 13
click at [1056, 371] on div "Groups & Permissions" at bounding box center [1032, 379] width 109 height 16
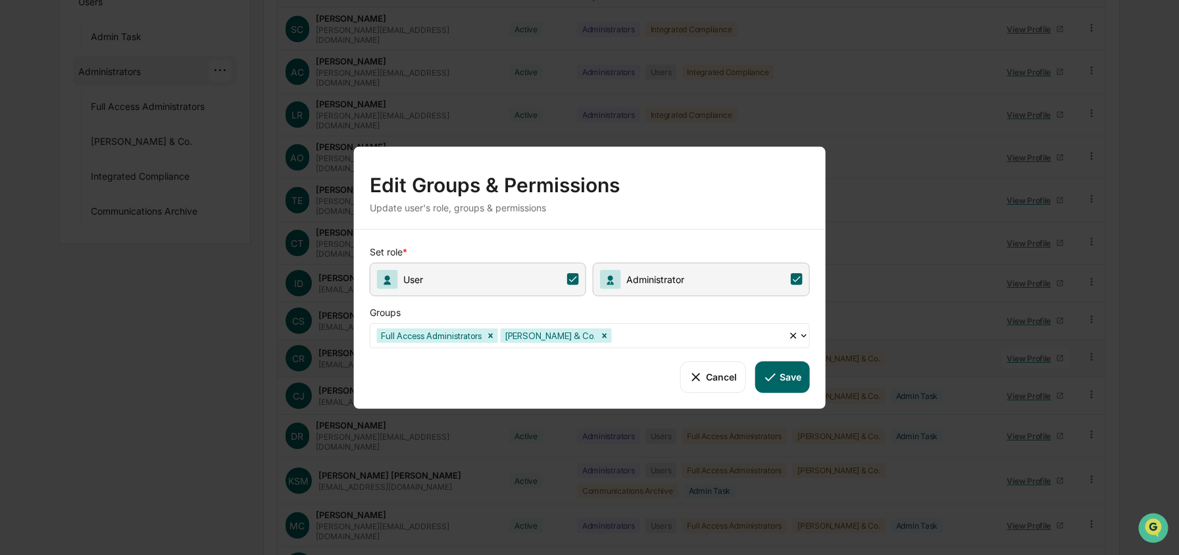
click at [664, 339] on div at bounding box center [698, 335] width 167 height 15
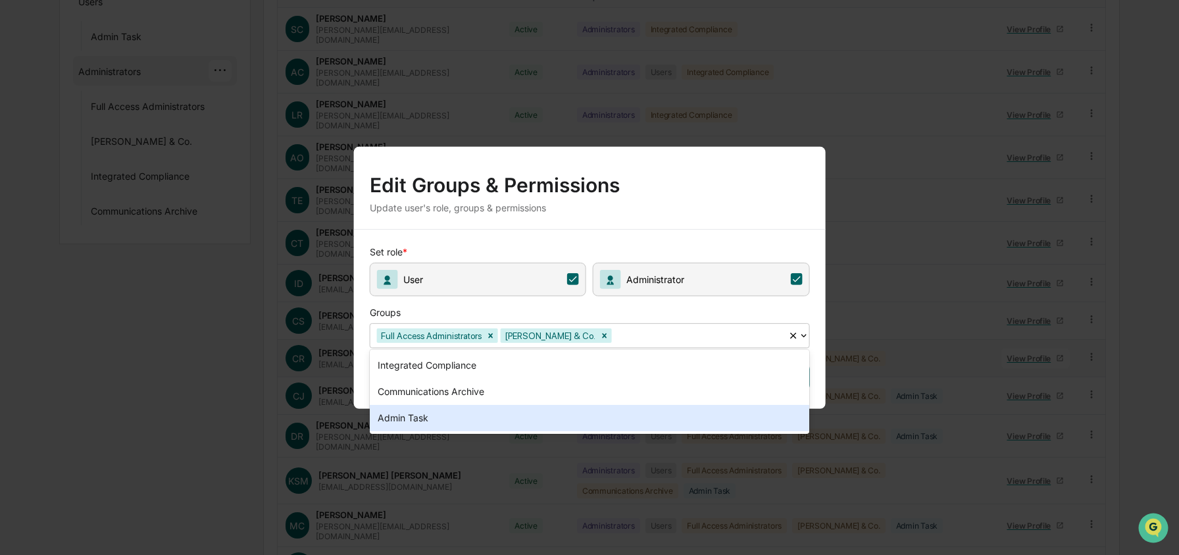
click at [582, 406] on div "Admin Task" at bounding box center [590, 418] width 440 height 26
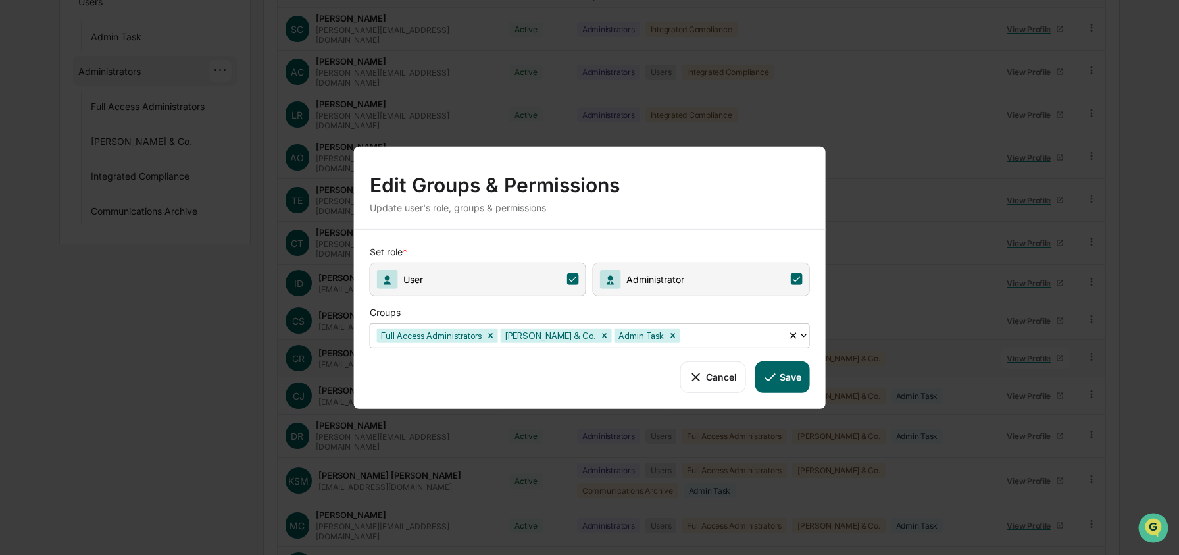
click at [800, 372] on button "Save" at bounding box center [782, 377] width 55 height 32
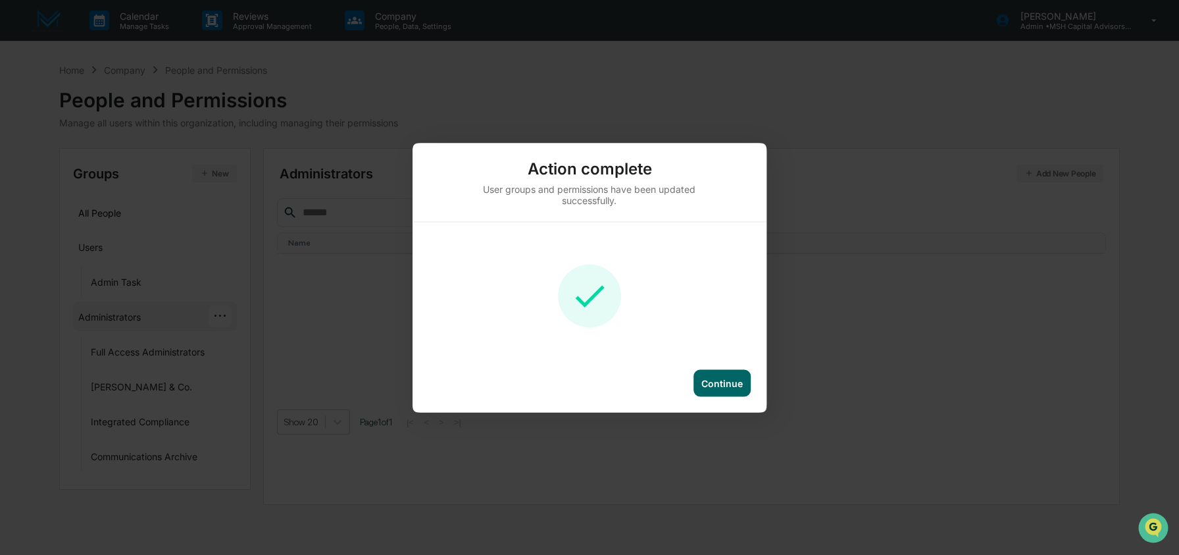
scroll to position [0, 0]
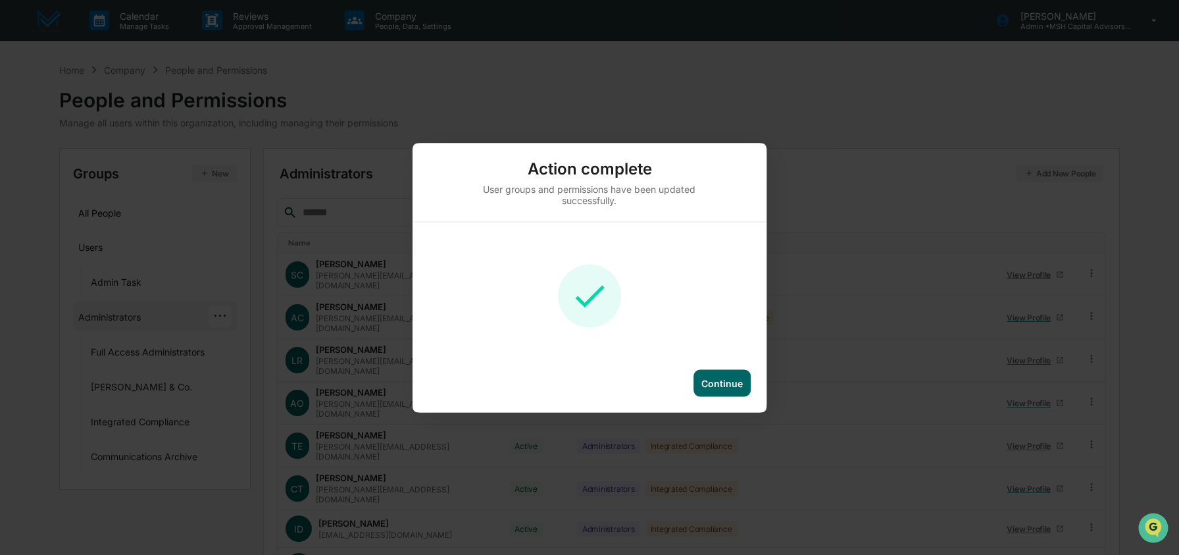
click at [722, 388] on div "Continue" at bounding box center [722, 382] width 57 height 27
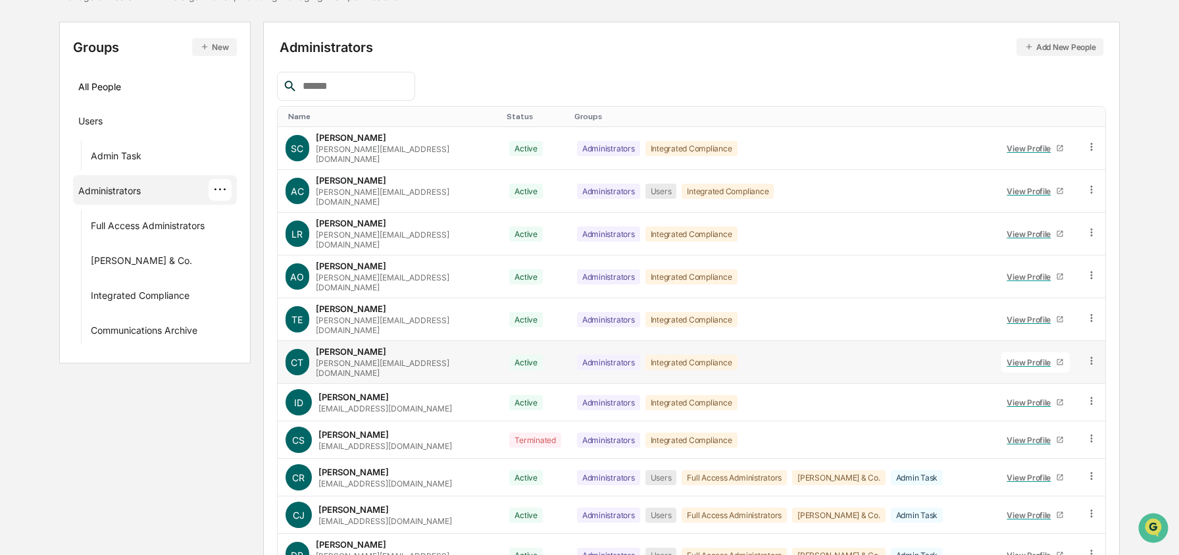
scroll to position [126, 0]
click at [157, 90] on div "All People" at bounding box center [154, 87] width 153 height 22
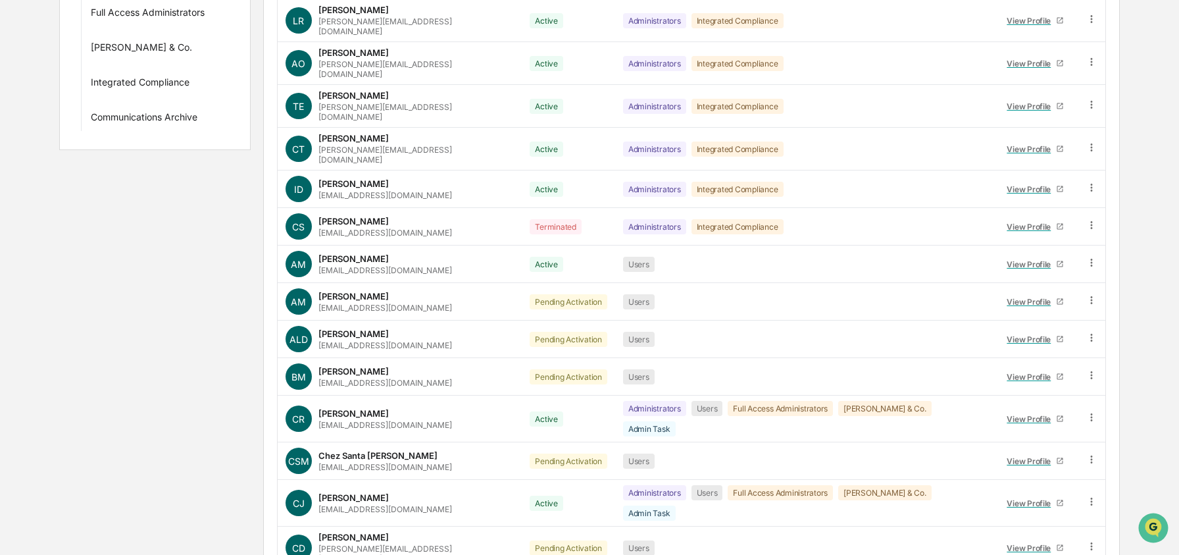
scroll to position [0, 0]
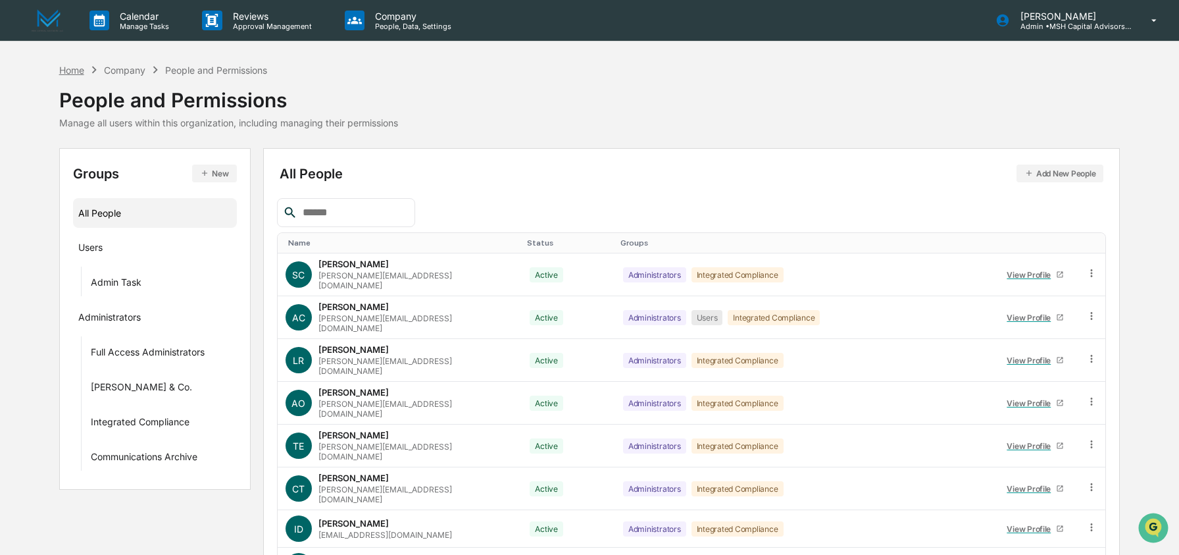
click at [71, 70] on div "Home" at bounding box center [71, 69] width 25 height 11
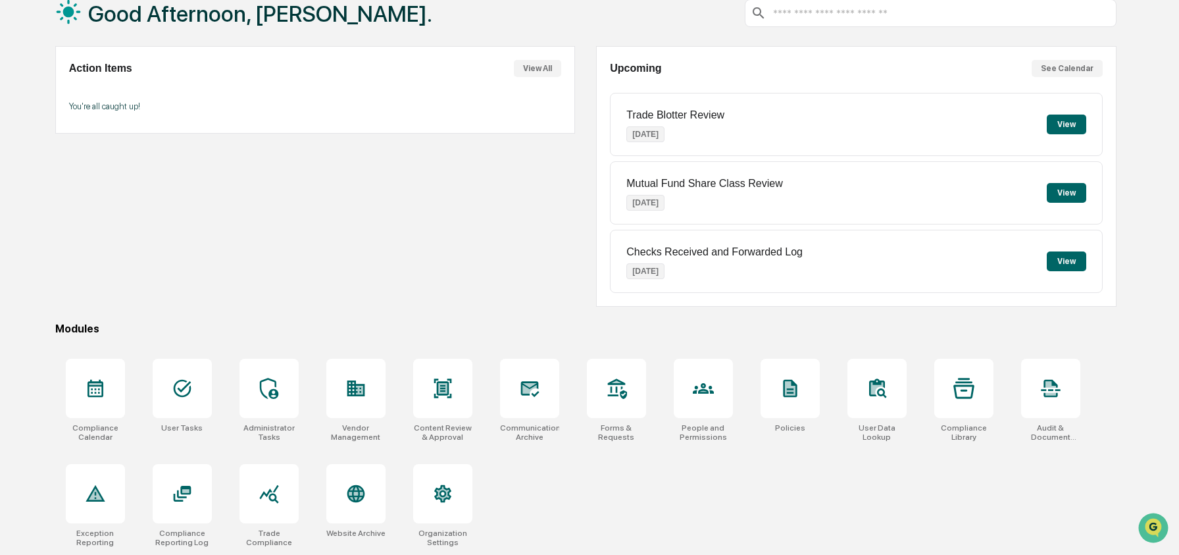
scroll to position [85, 0]
click at [182, 387] on icon at bounding box center [182, 389] width 18 height 18
